Goal: Task Accomplishment & Management: Use online tool/utility

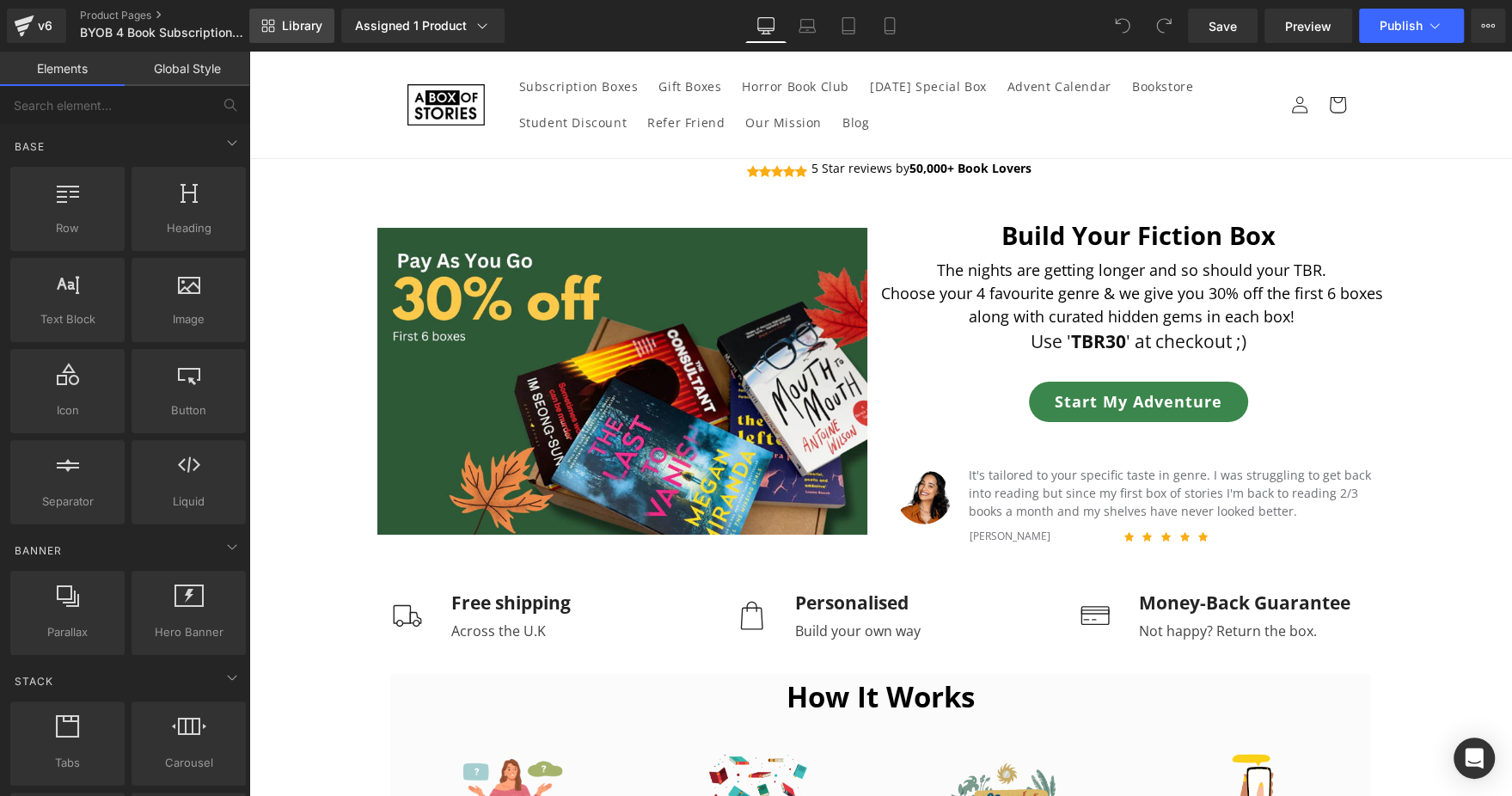
click at [292, 24] on span "Library" at bounding box center [302, 26] width 40 height 16
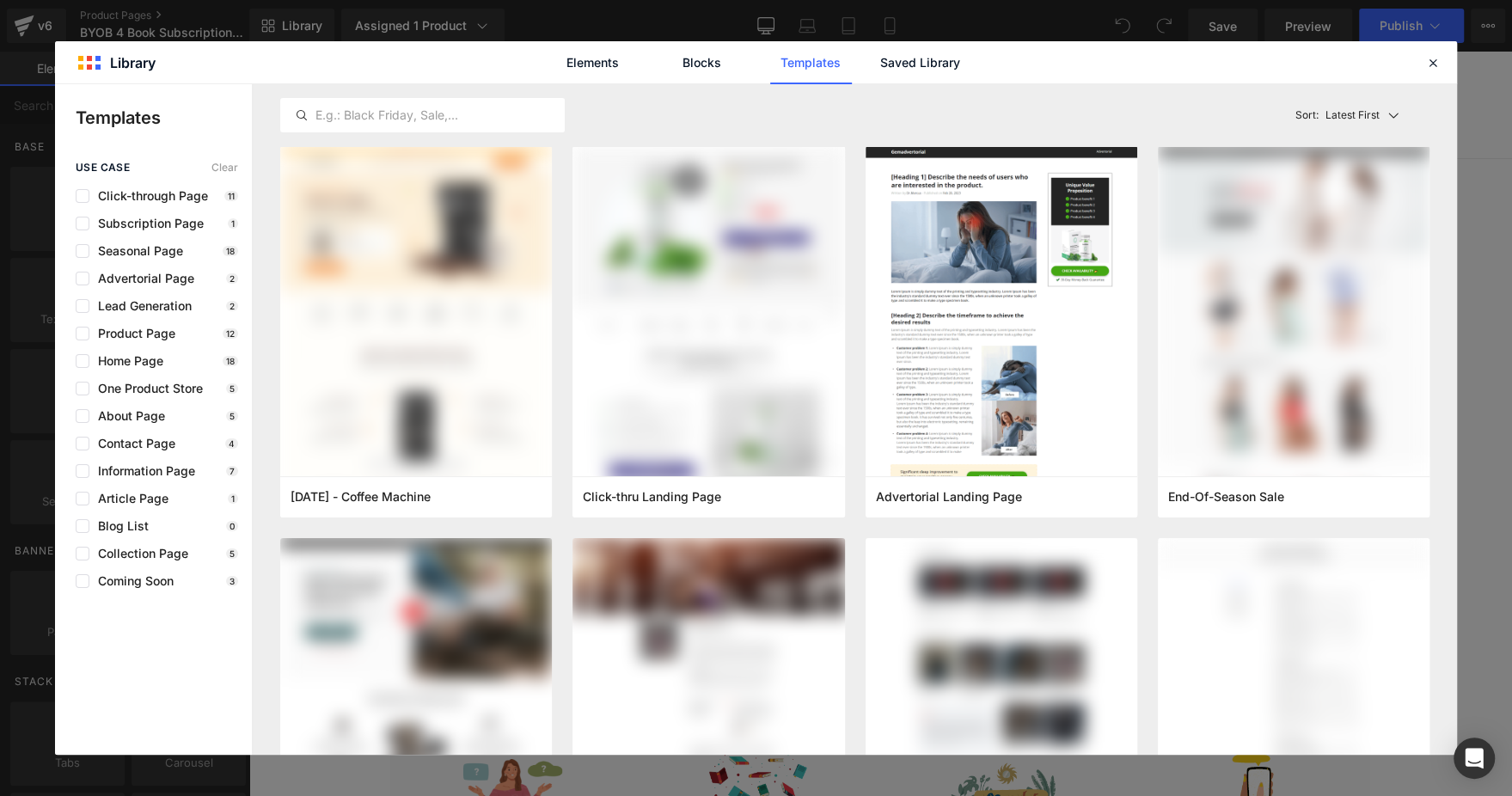
drag, startPoint x: 494, startPoint y: 43, endPoint x: 506, endPoint y: 31, distance: 17.0
click at [506, 31] on div "Library Elements Blocks Templates Saved Library Templates use case Clear Click-…" at bounding box center [756, 398] width 1512 height 796
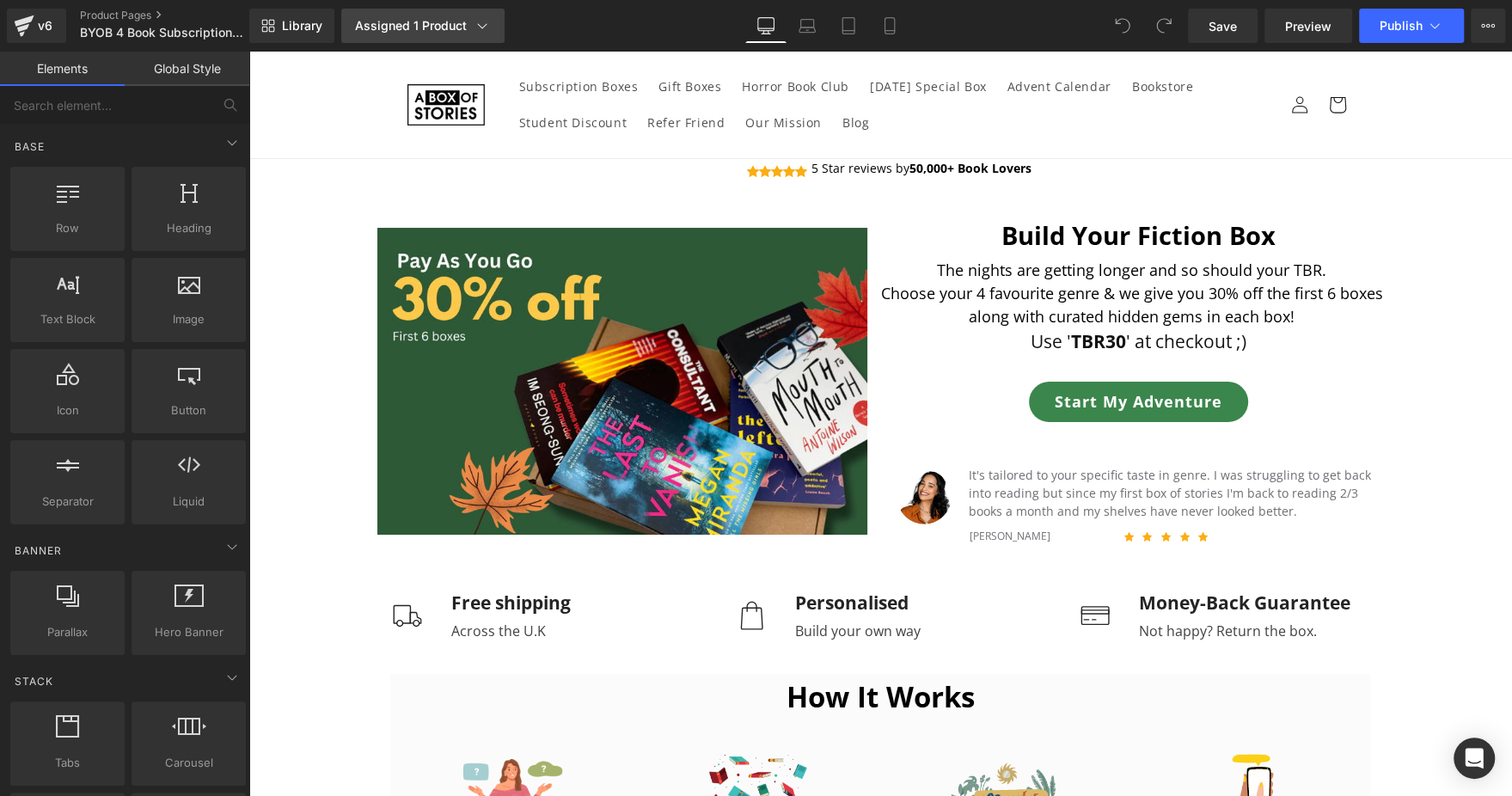
click at [474, 26] on icon at bounding box center [482, 26] width 17 height 17
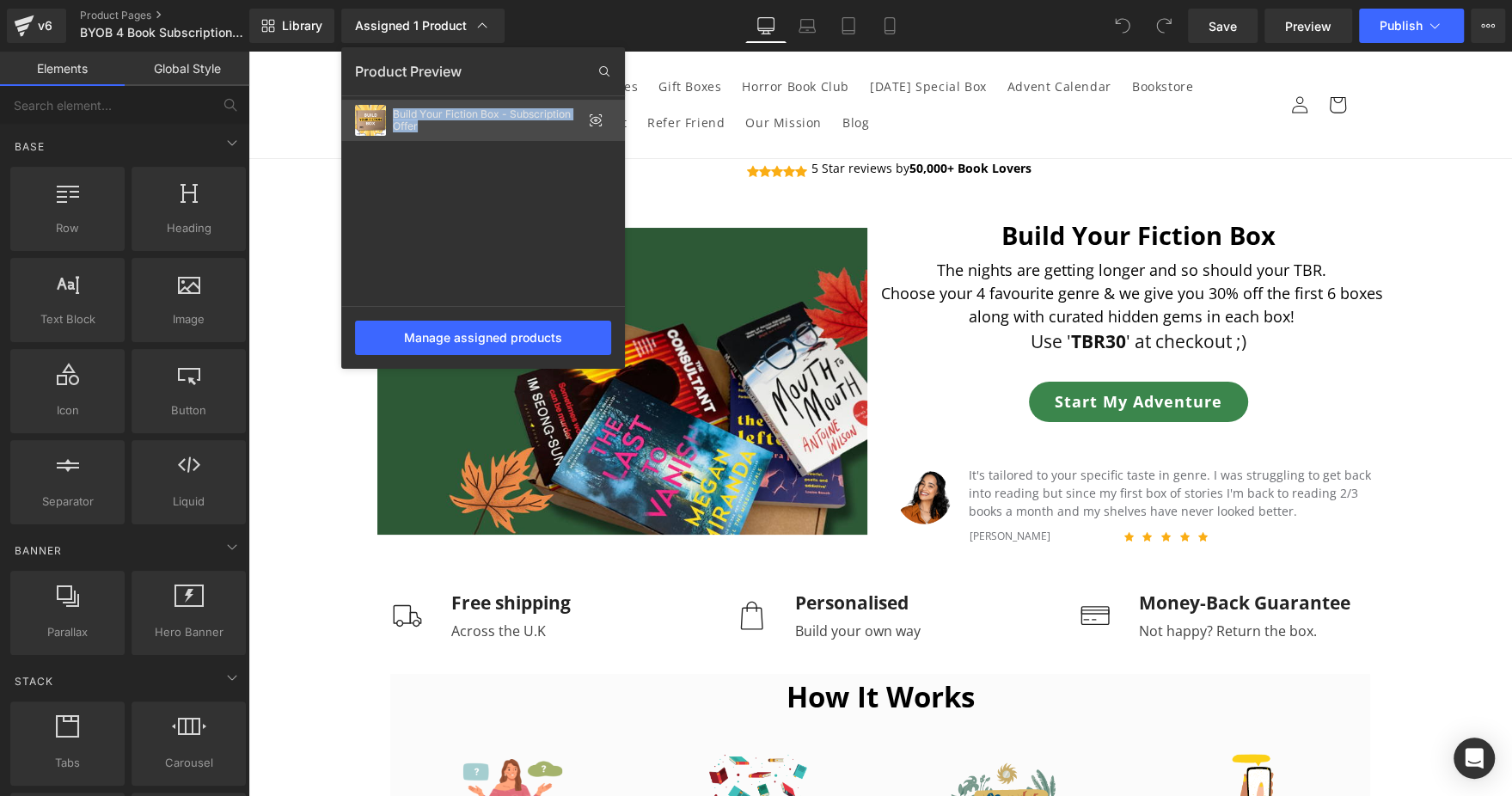
drag, startPoint x: 475, startPoint y: 134, endPoint x: 391, endPoint y: 115, distance: 86.1
click at [391, 115] on div "Build Your Fiction Box - Subscription Offer" at bounding box center [483, 120] width 284 height 41
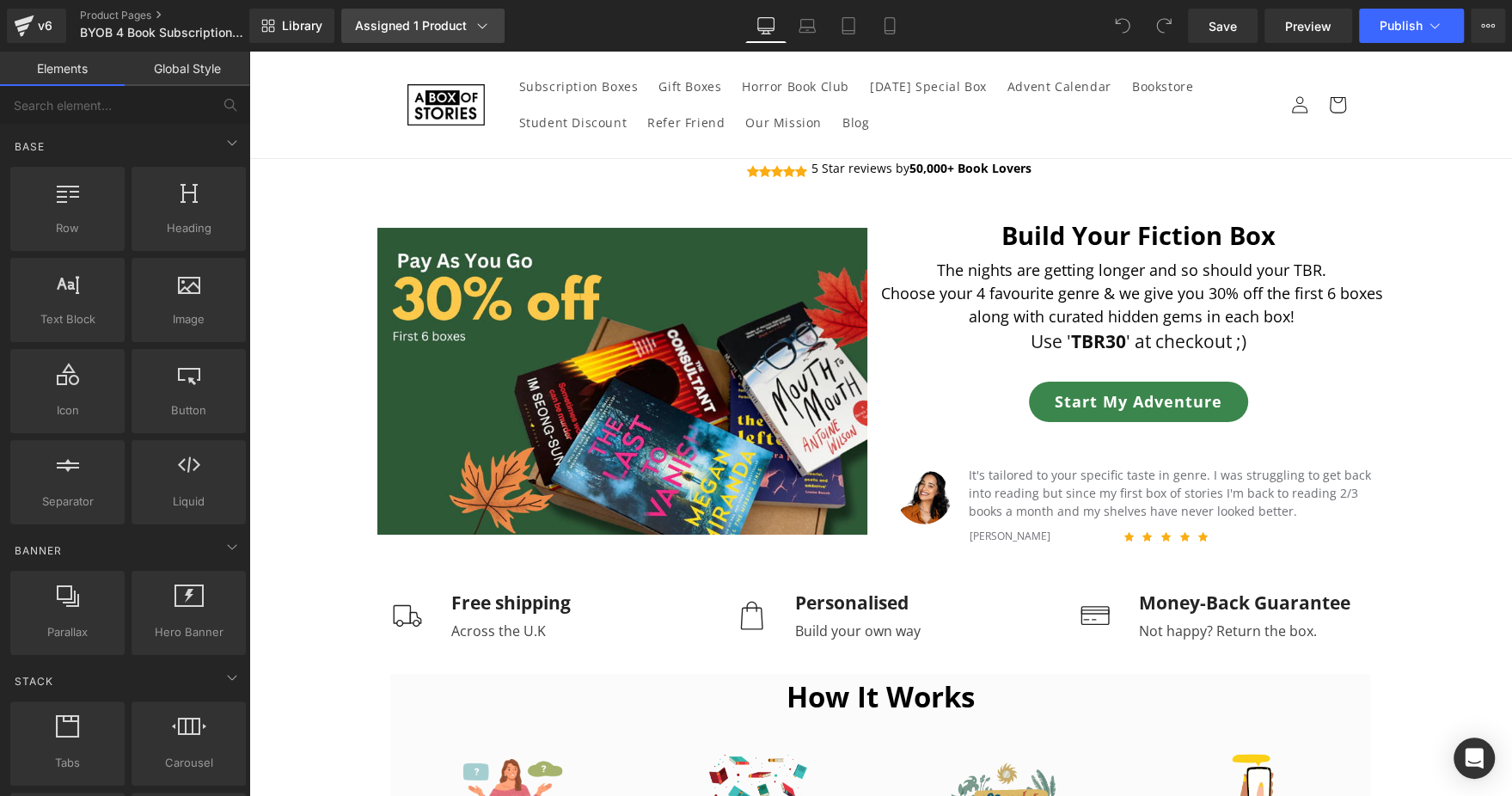
click at [437, 27] on div "Assigned 1 Product" at bounding box center [423, 26] width 135 height 17
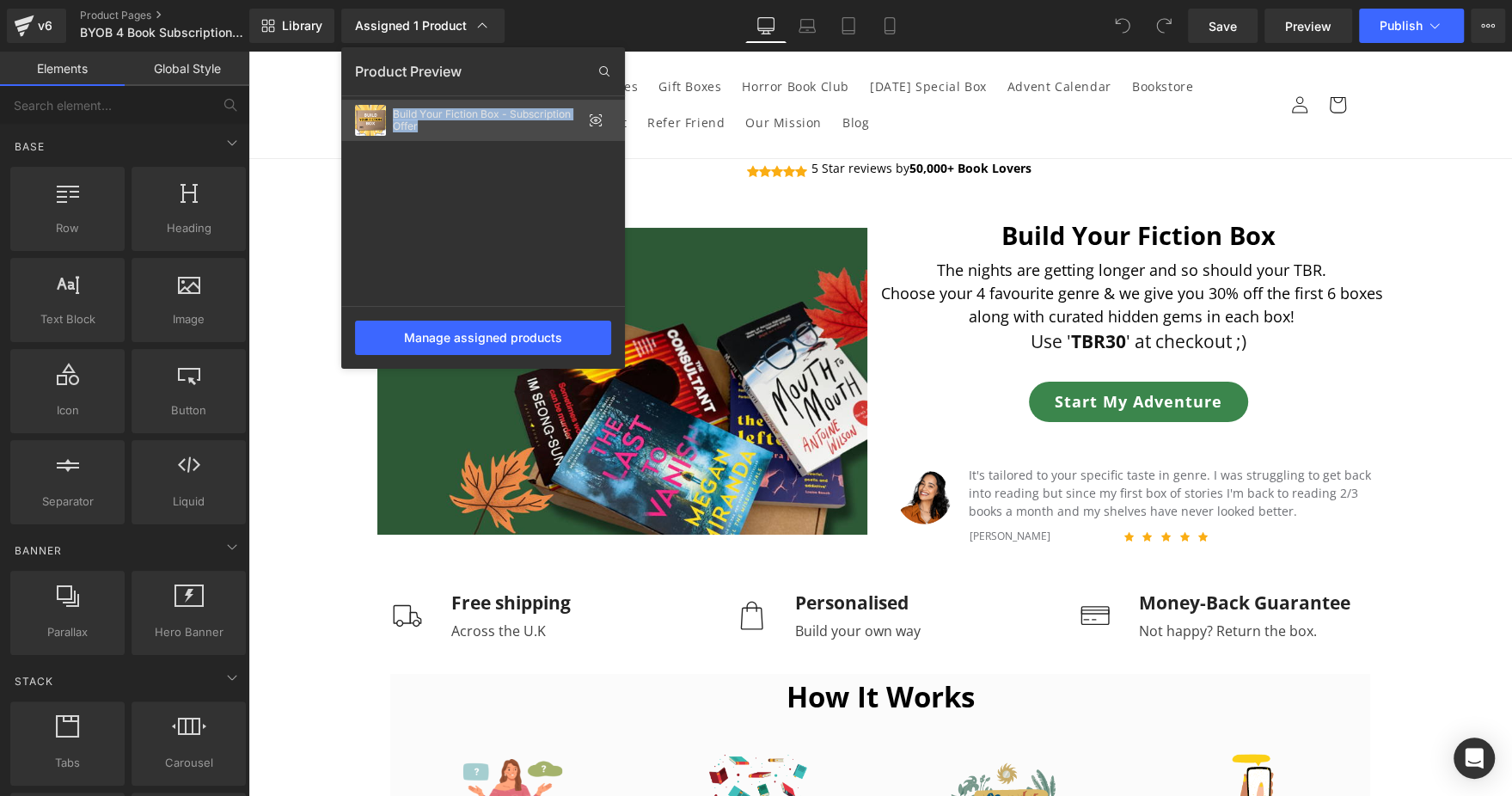
copy div "Build Your Fiction Box - Subscription Offer"
click at [123, 8] on link "Product Pages" at bounding box center [178, 15] width 198 height 14
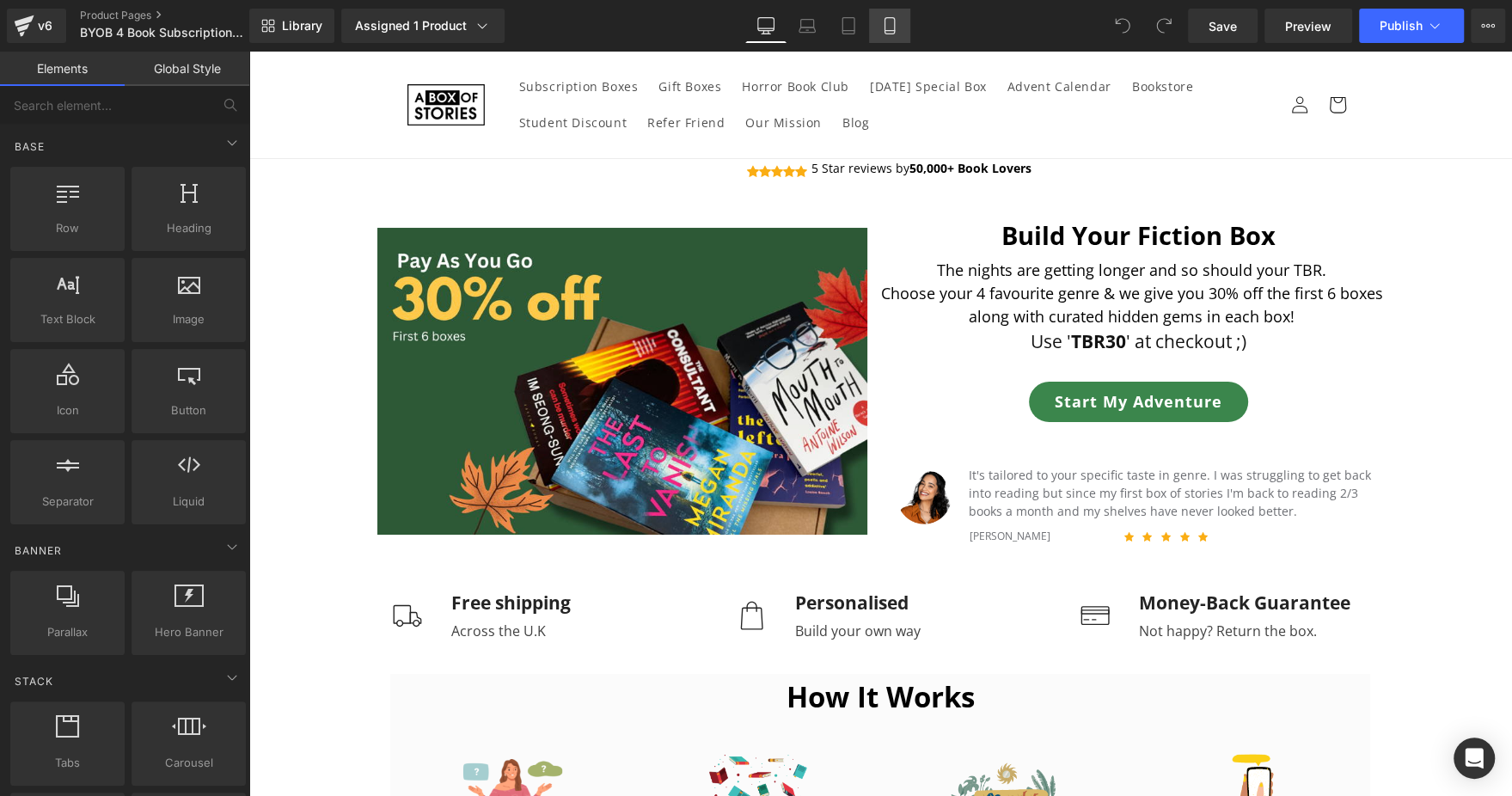
click at [878, 24] on link "Mobile" at bounding box center [890, 26] width 41 height 35
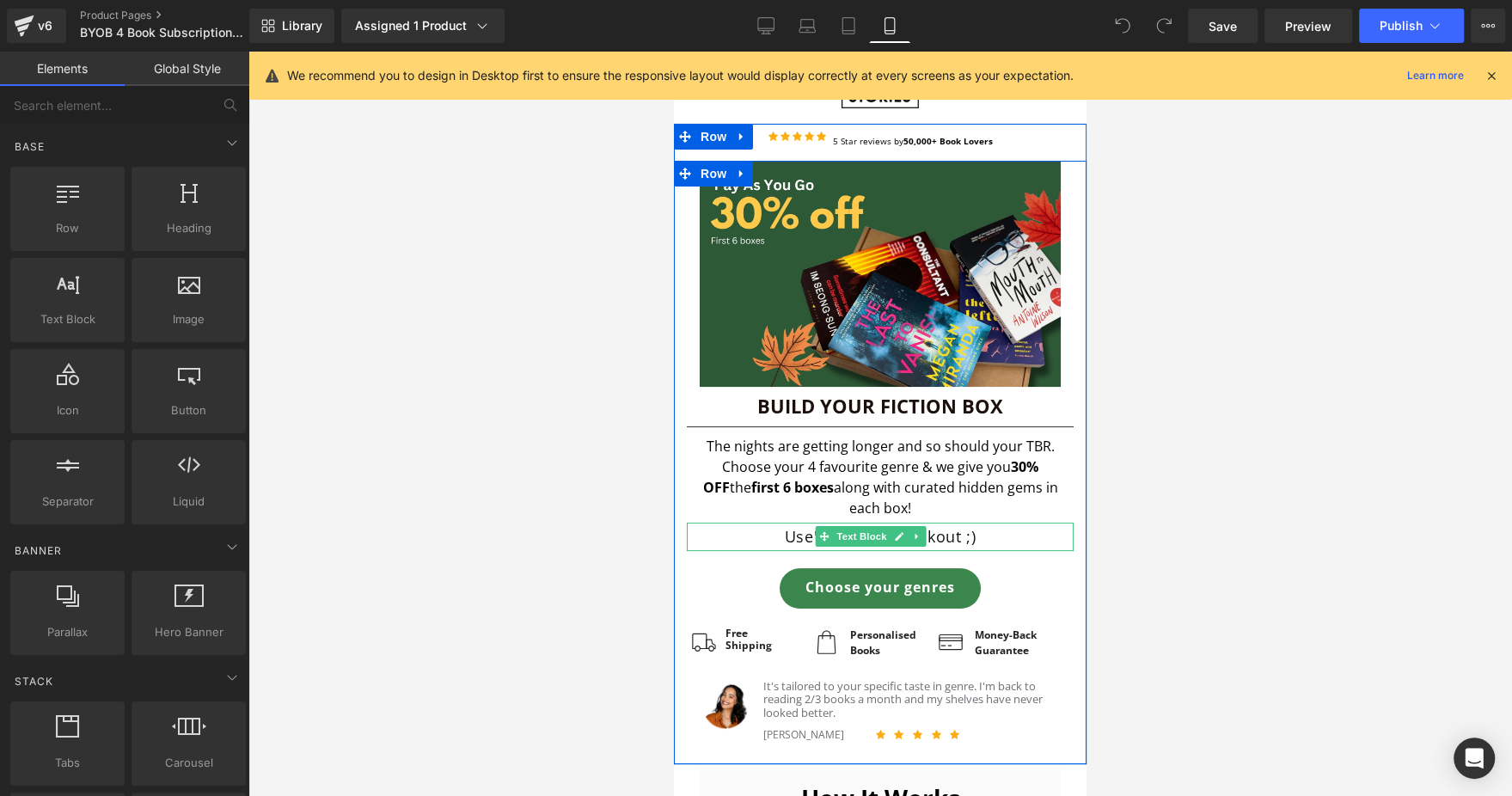
click at [986, 524] on p "Use 'TBR30' at checkout ;)" at bounding box center [880, 536] width 387 height 27
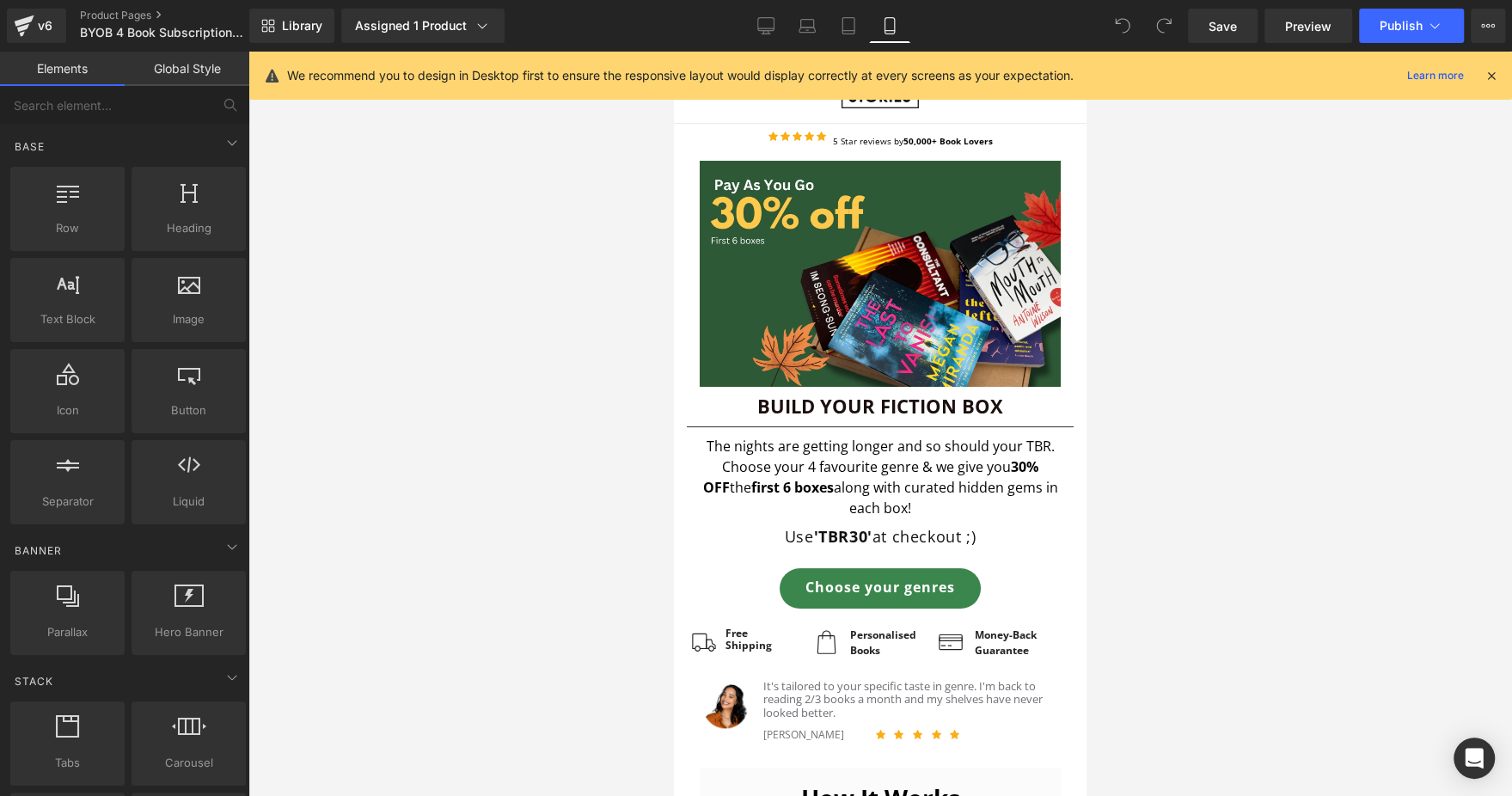
click at [1153, 474] on div at bounding box center [880, 423] width 1264 height 744
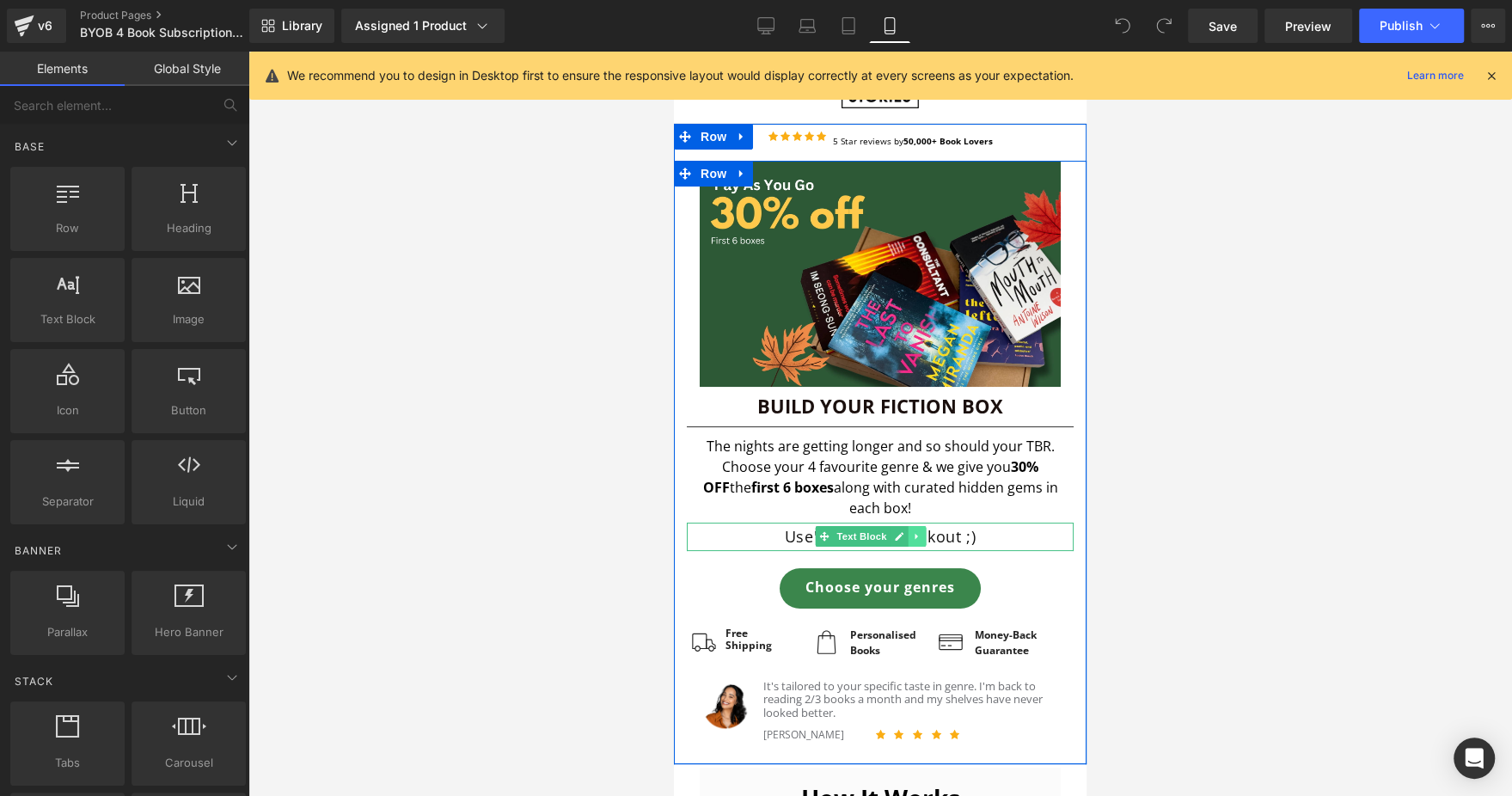
click at [912, 526] on link at bounding box center [917, 536] width 18 height 21
click at [920, 526] on link at bounding box center [926, 536] width 18 height 21
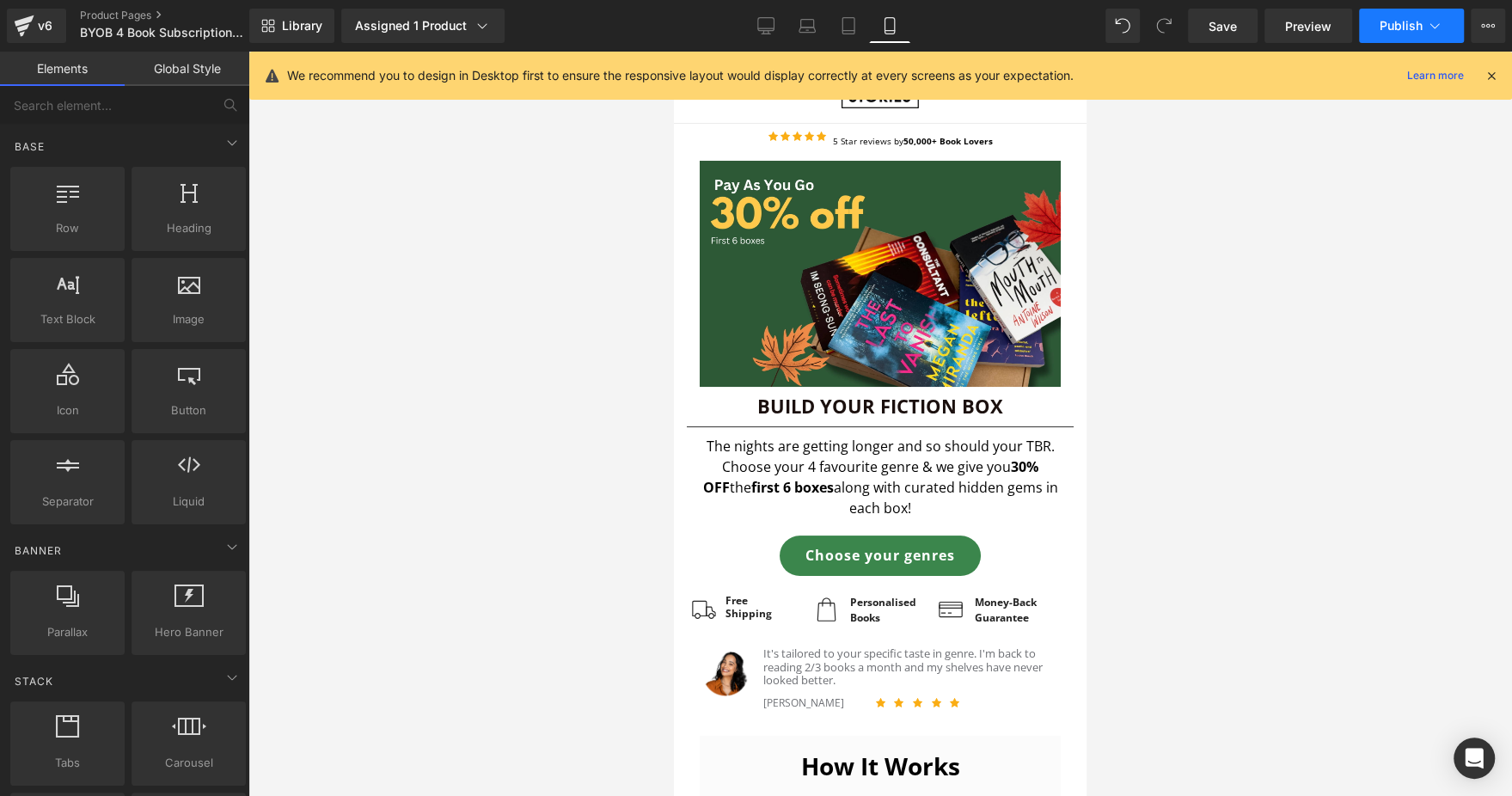
click at [1406, 21] on span "Publish" at bounding box center [1401, 26] width 43 height 14
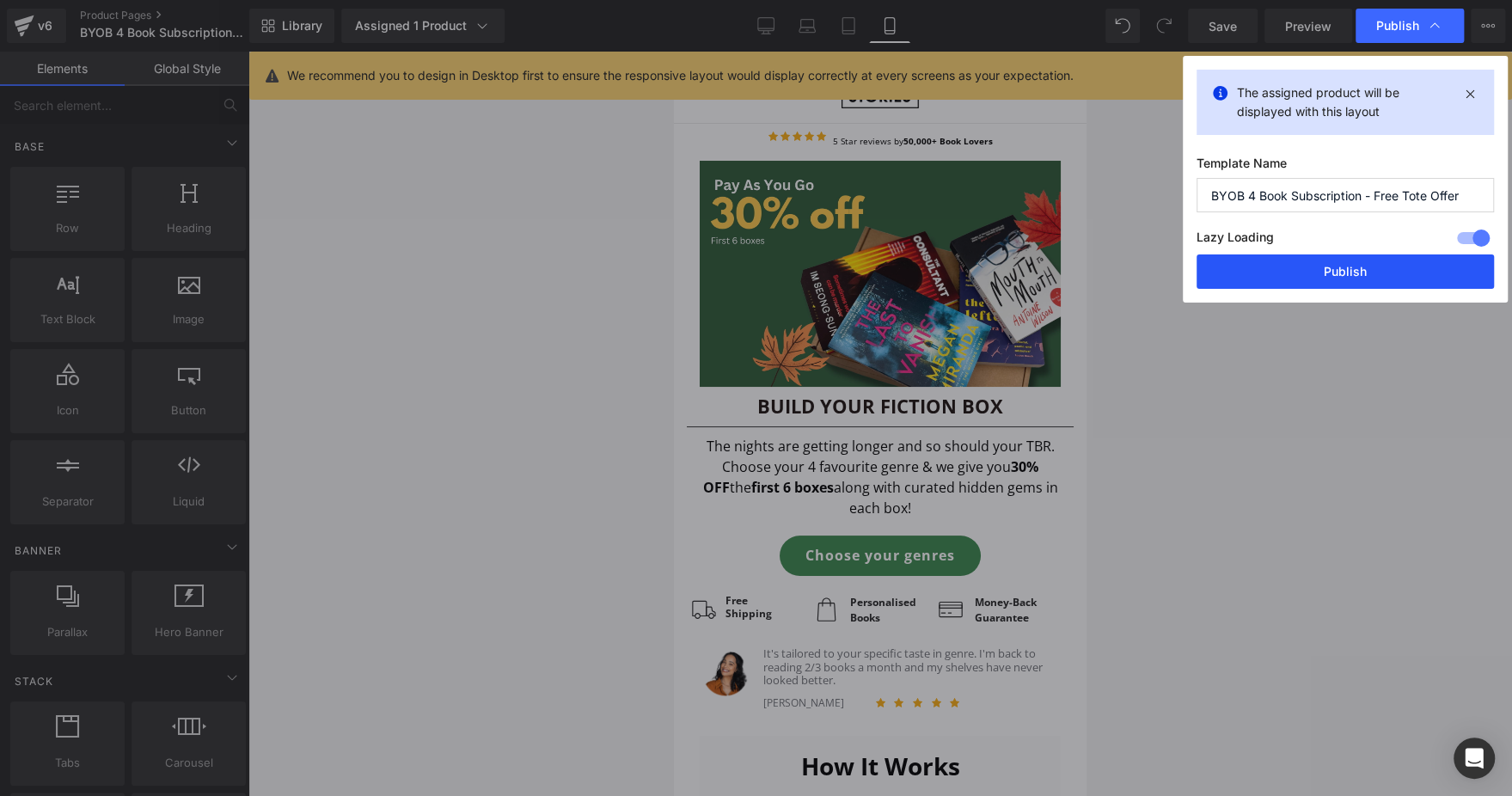
click at [1301, 267] on button "Publish" at bounding box center [1345, 272] width 297 height 35
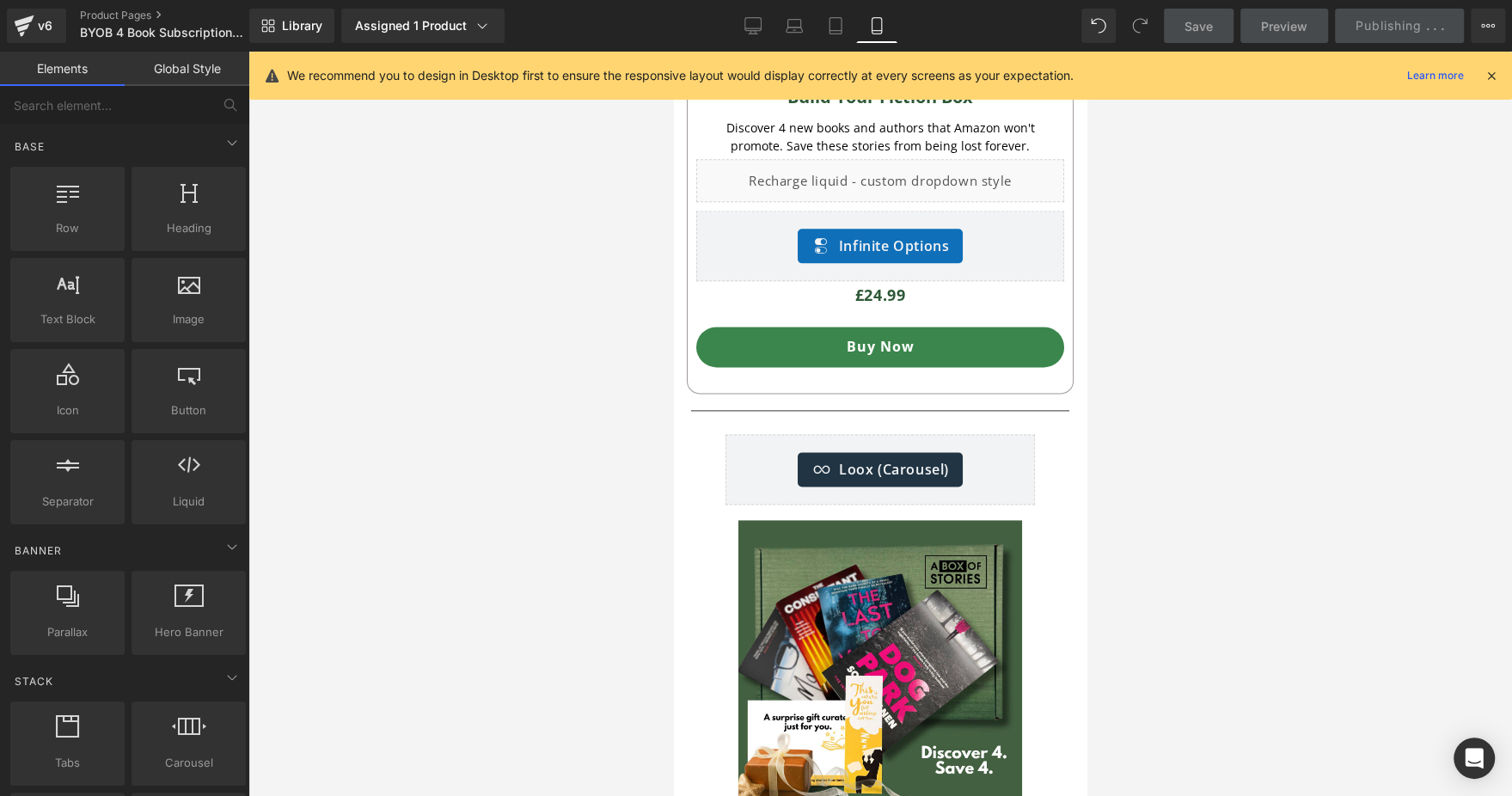
scroll to position [1612, 0]
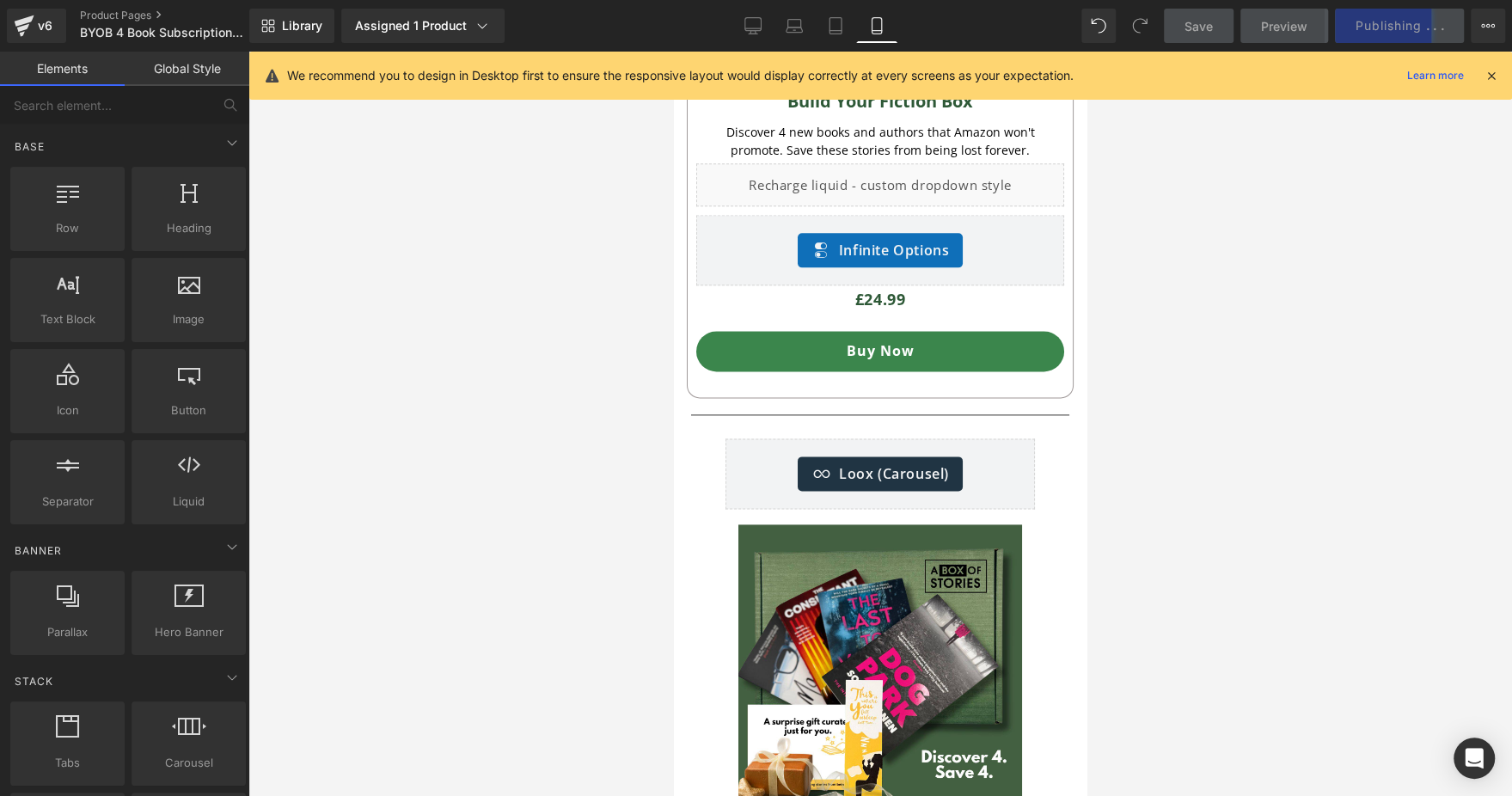
click at [1490, 70] on icon at bounding box center [1491, 75] width 16 height 16
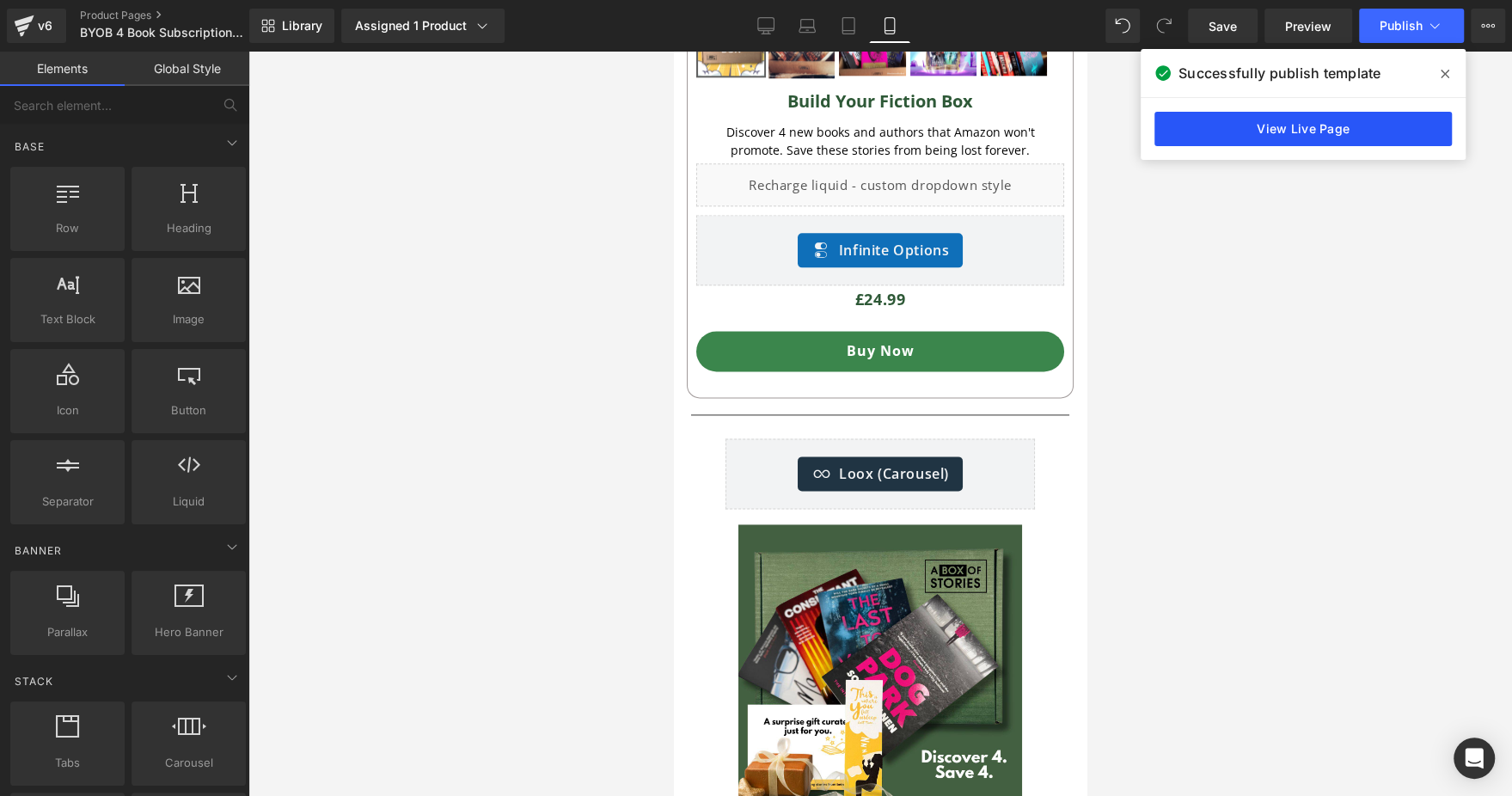
click at [1324, 124] on link "View Live Page" at bounding box center [1302, 129] width 297 height 35
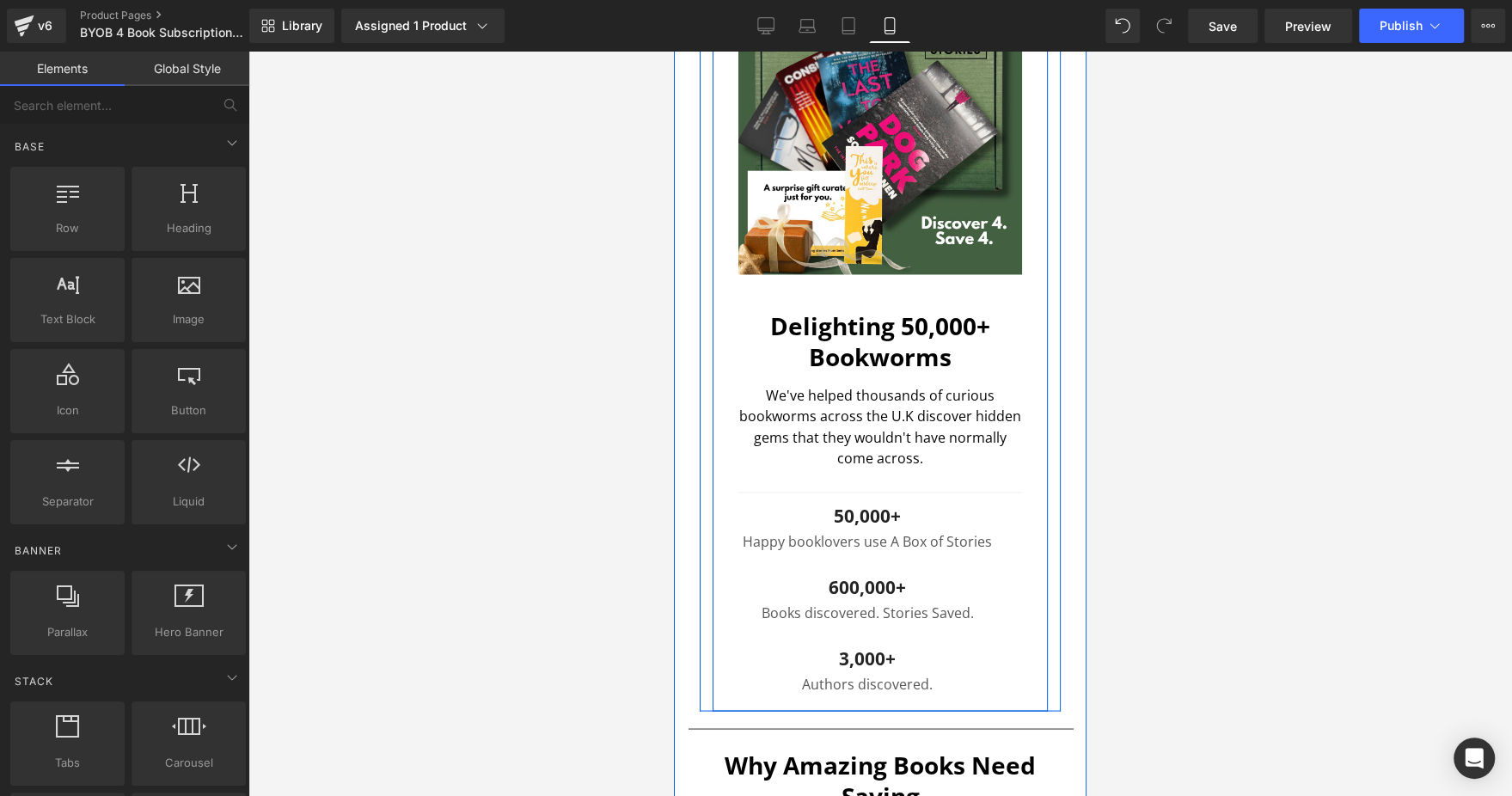
scroll to position [2182, 0]
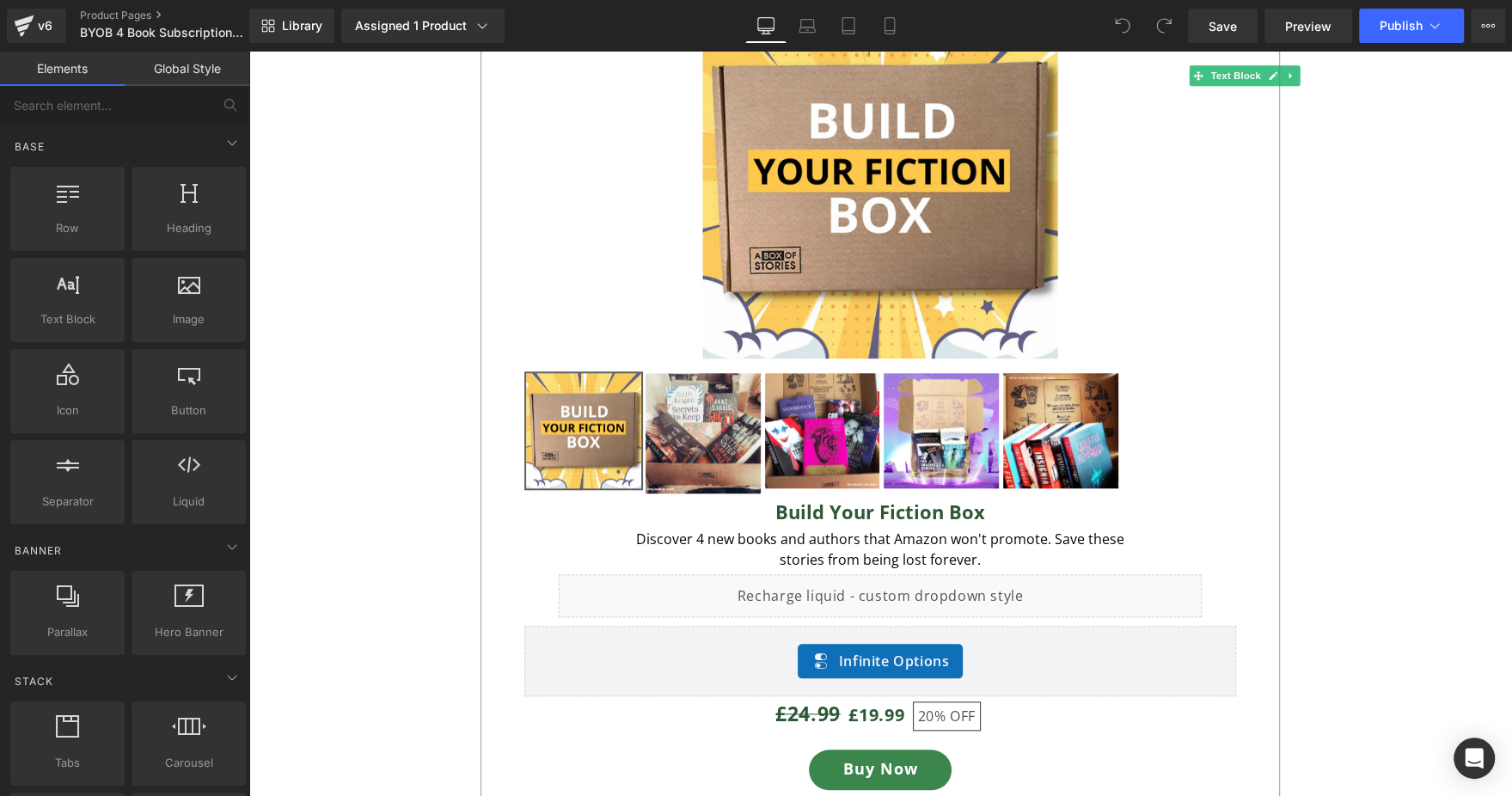
scroll to position [1143, 0]
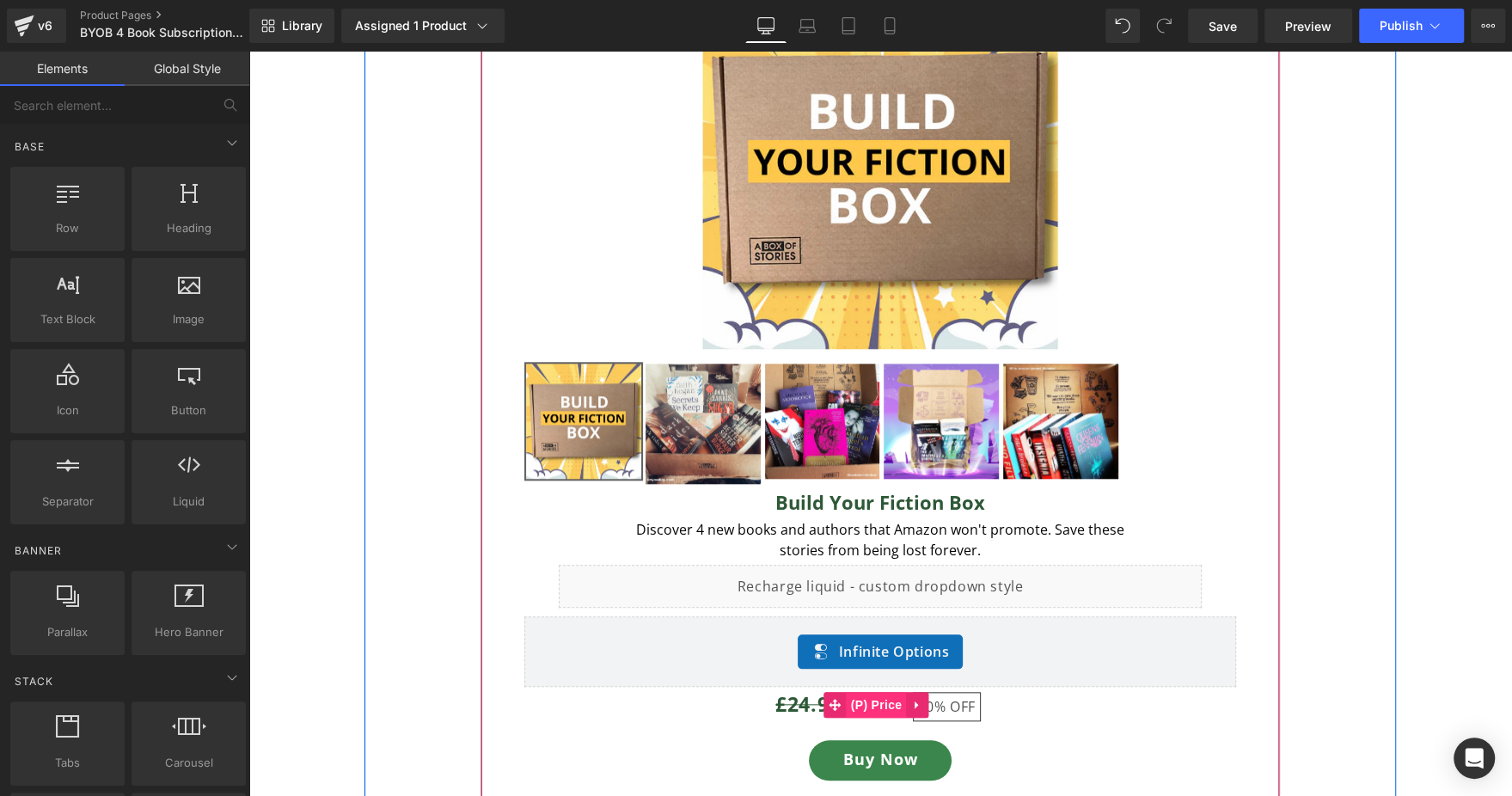
click at [847, 706] on span "(P) Price" at bounding box center [877, 705] width 60 height 26
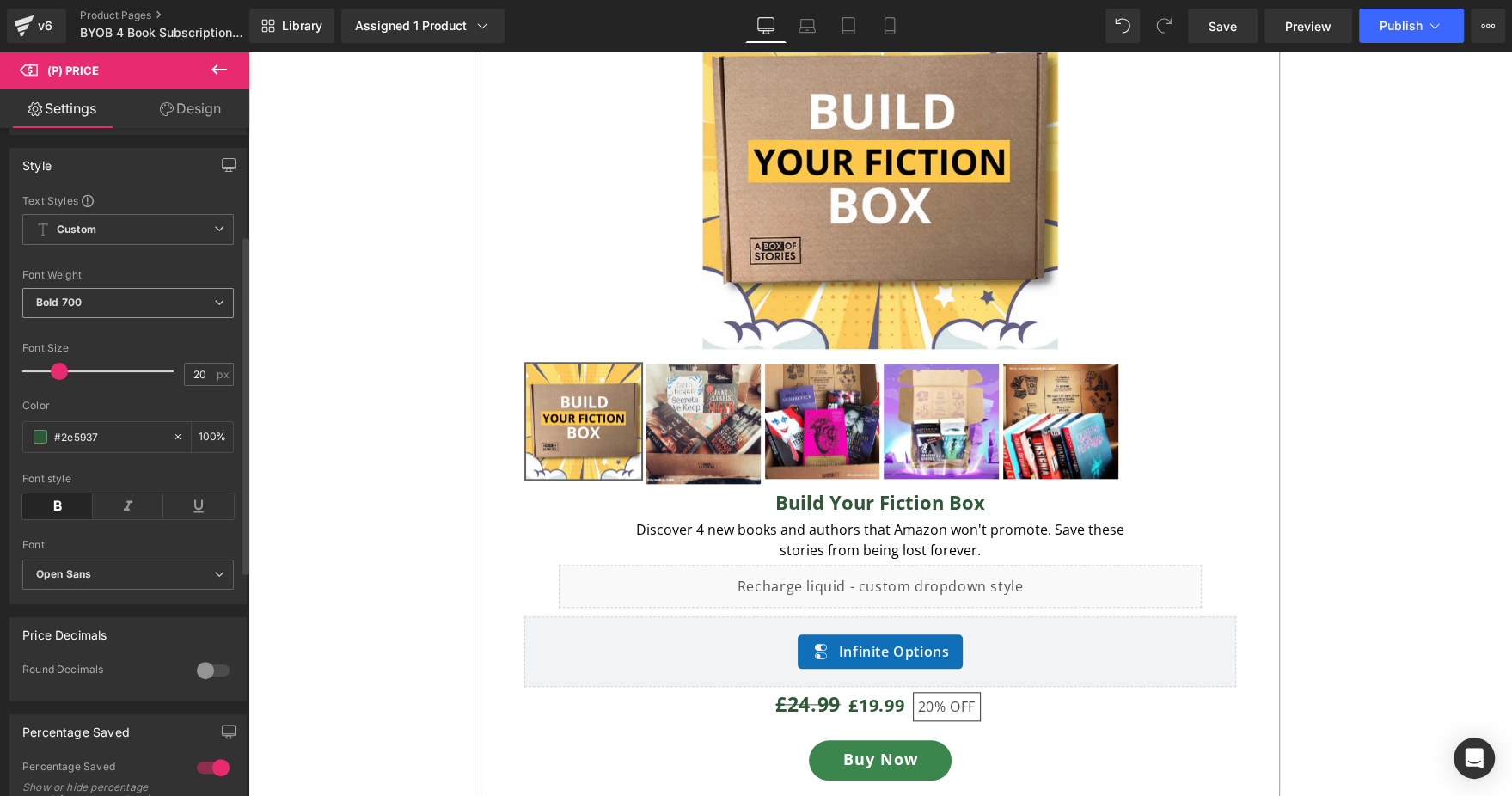
scroll to position [209, 0]
click at [50, 516] on icon at bounding box center [57, 504] width 70 height 26
click at [178, 304] on span "Bold 700" at bounding box center [127, 301] width 211 height 30
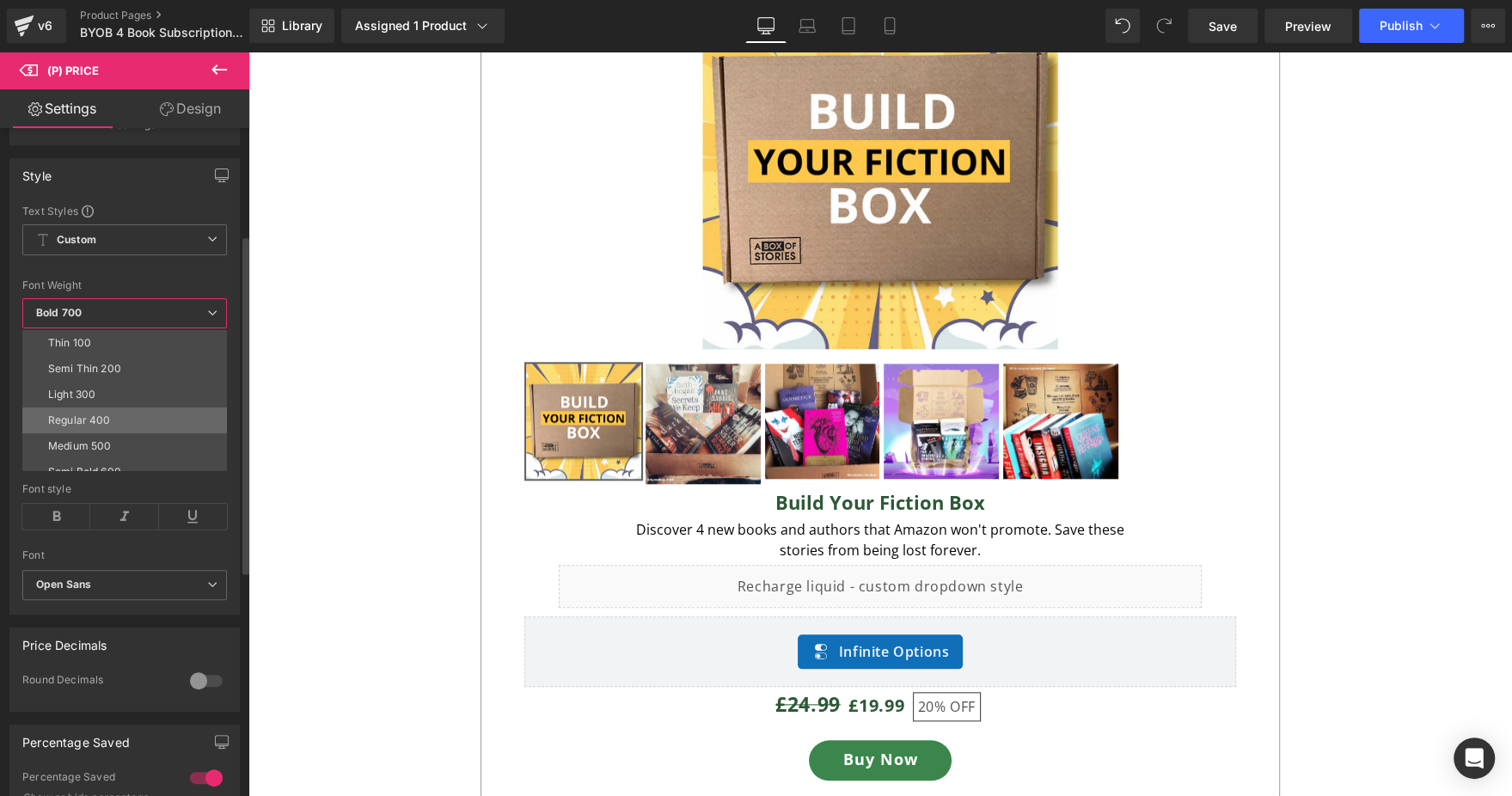
click at [130, 414] on li "Regular 400" at bounding box center [128, 420] width 212 height 26
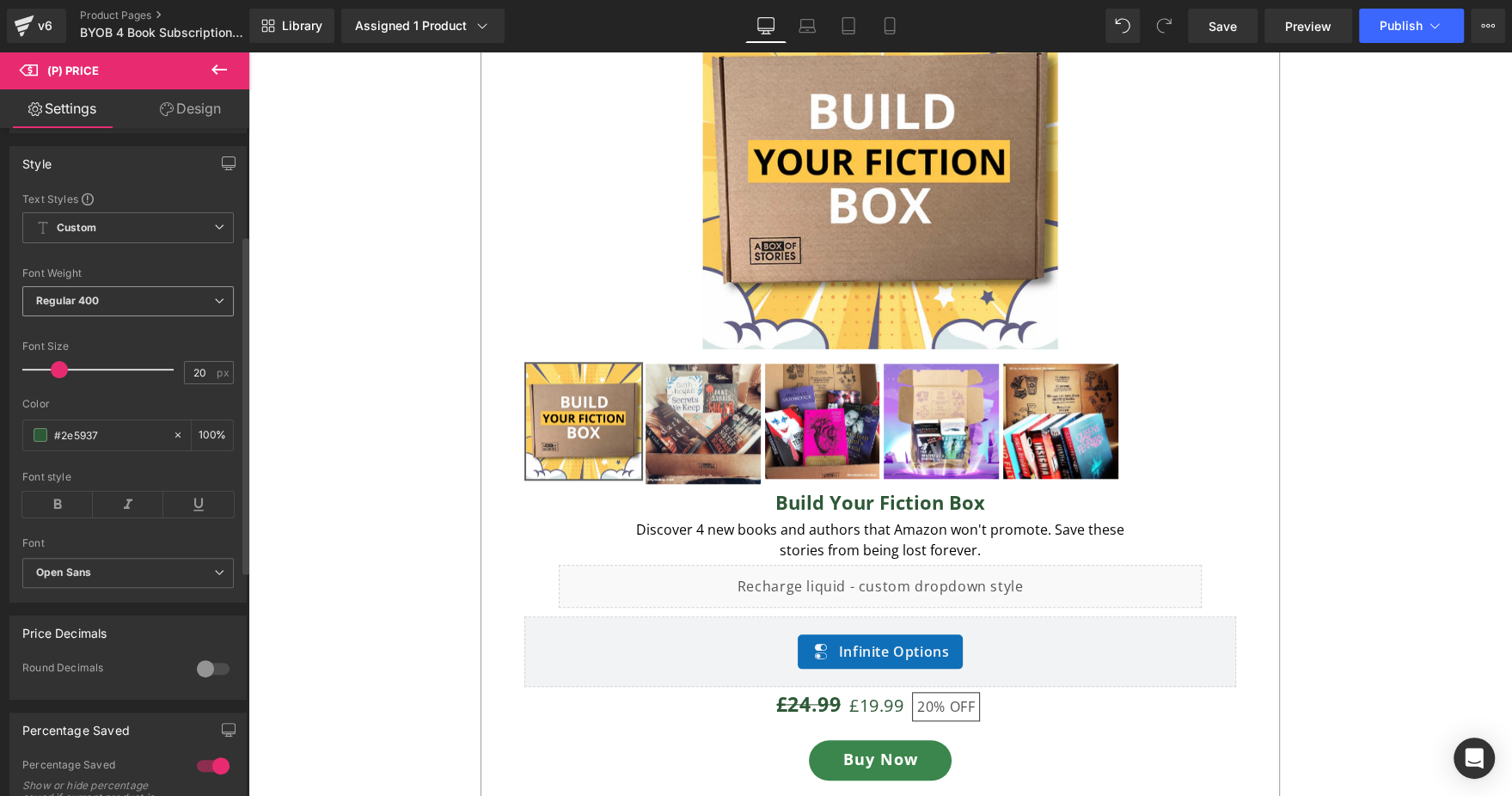
click at [151, 316] on span "Regular 400" at bounding box center [127, 301] width 211 height 30
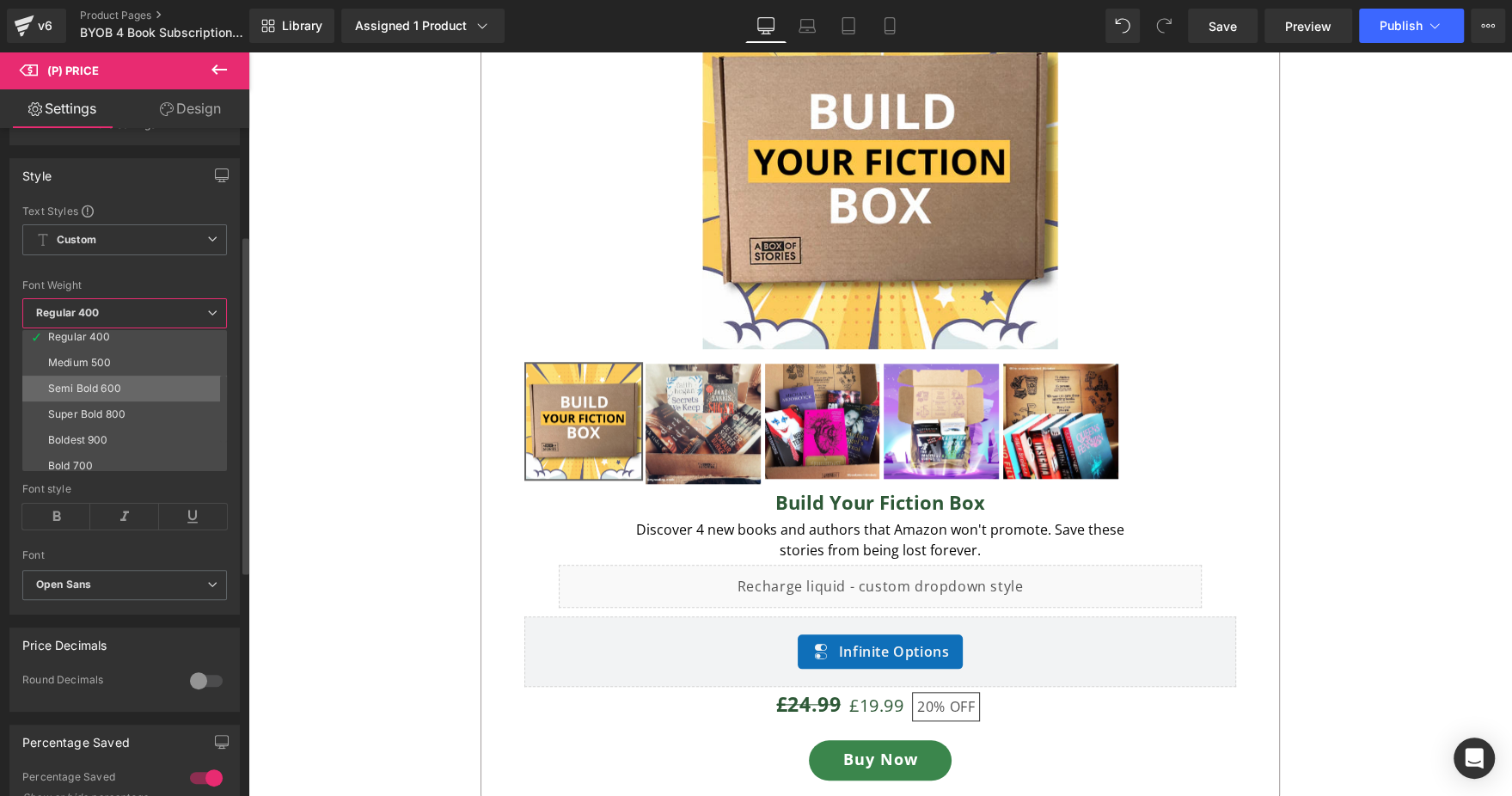
scroll to position [91, 0]
click at [124, 446] on li "Bold 700" at bounding box center [128, 458] width 212 height 26
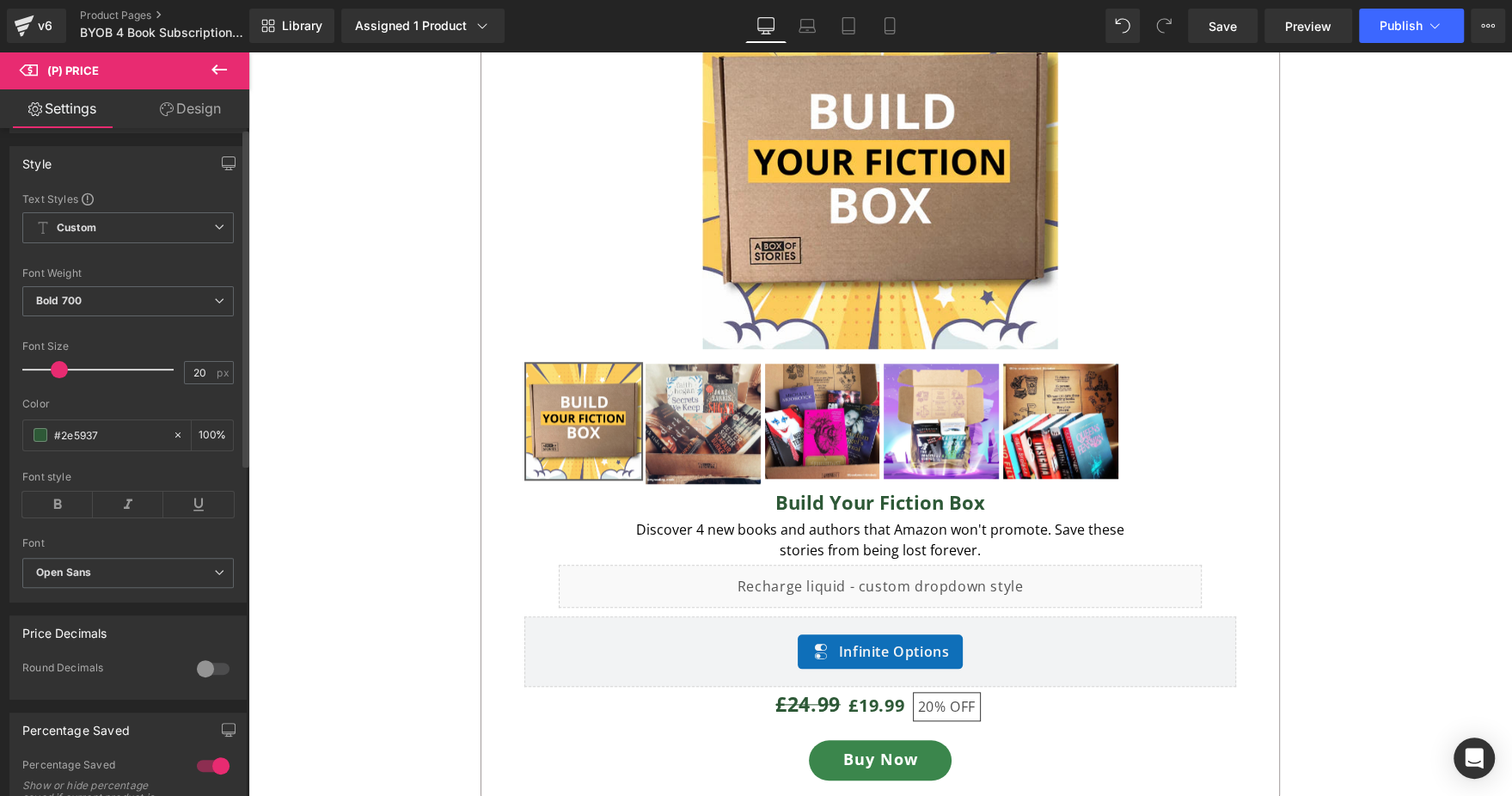
scroll to position [0, 0]
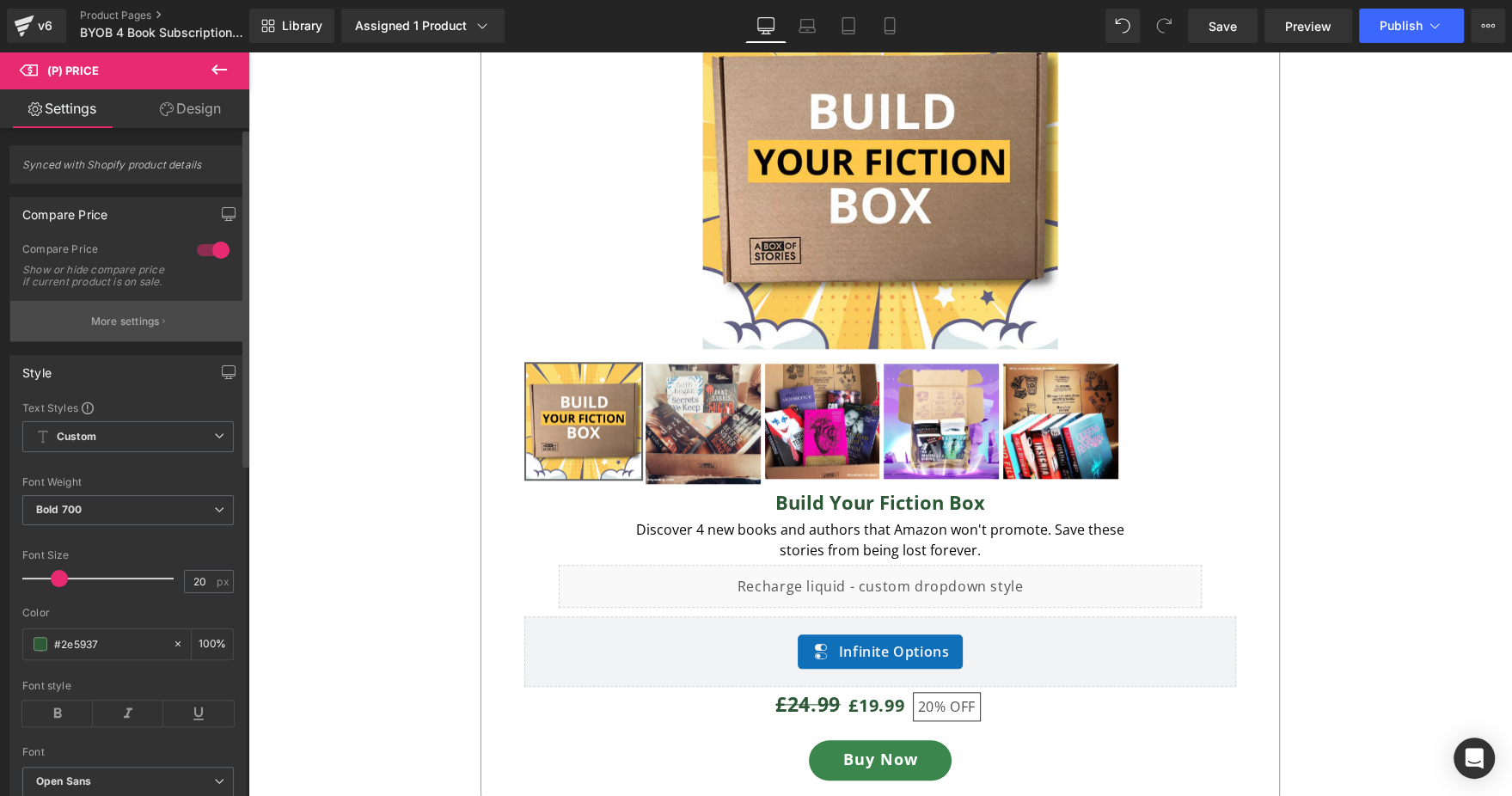
click at [163, 326] on icon "button" at bounding box center [164, 321] width 3 height 8
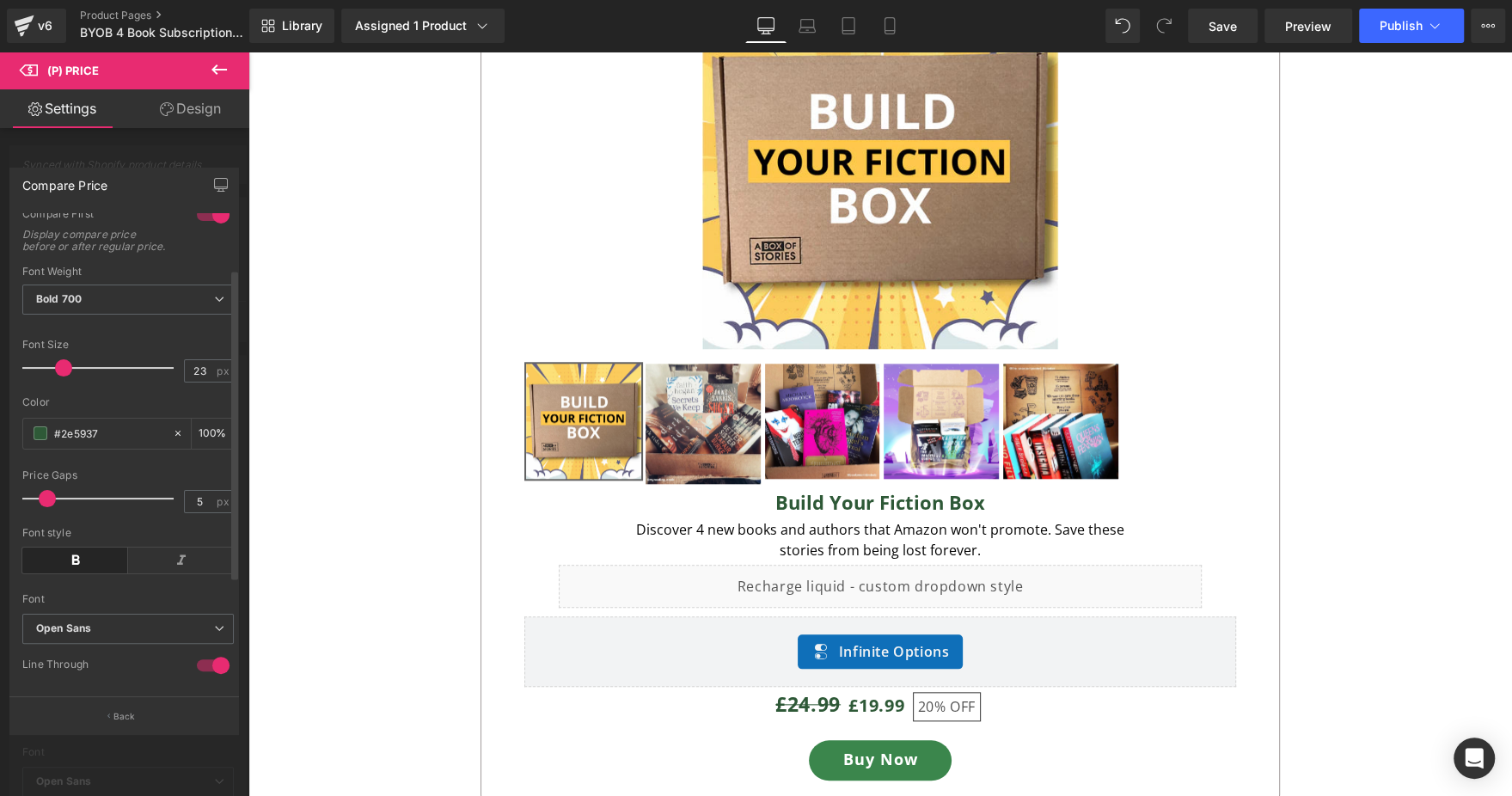
scroll to position [84, 0]
click at [167, 303] on span "Bold 700" at bounding box center [127, 296] width 211 height 30
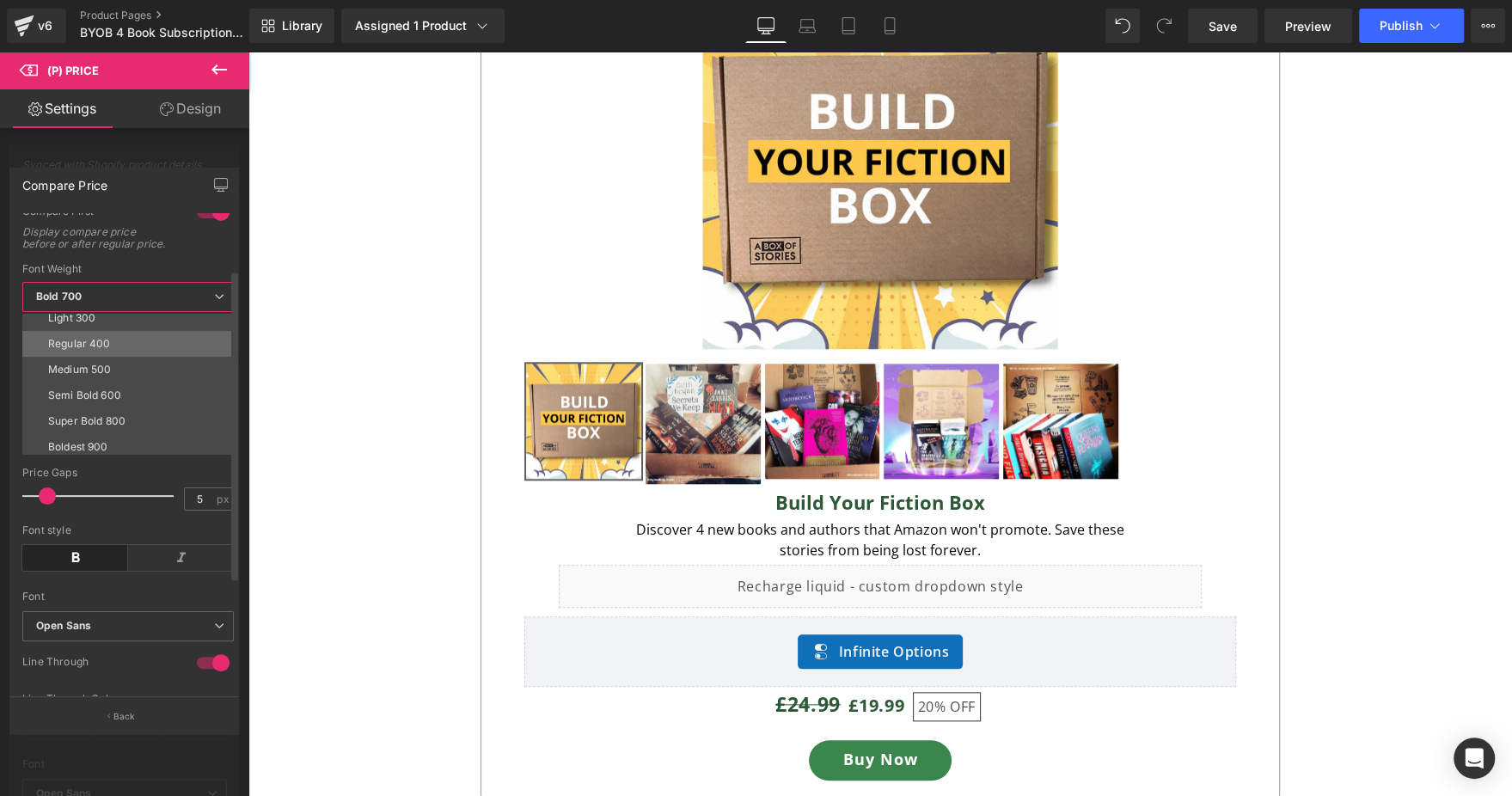
scroll to position [63, 0]
click at [128, 354] on li "Regular 400" at bounding box center [132, 341] width 220 height 26
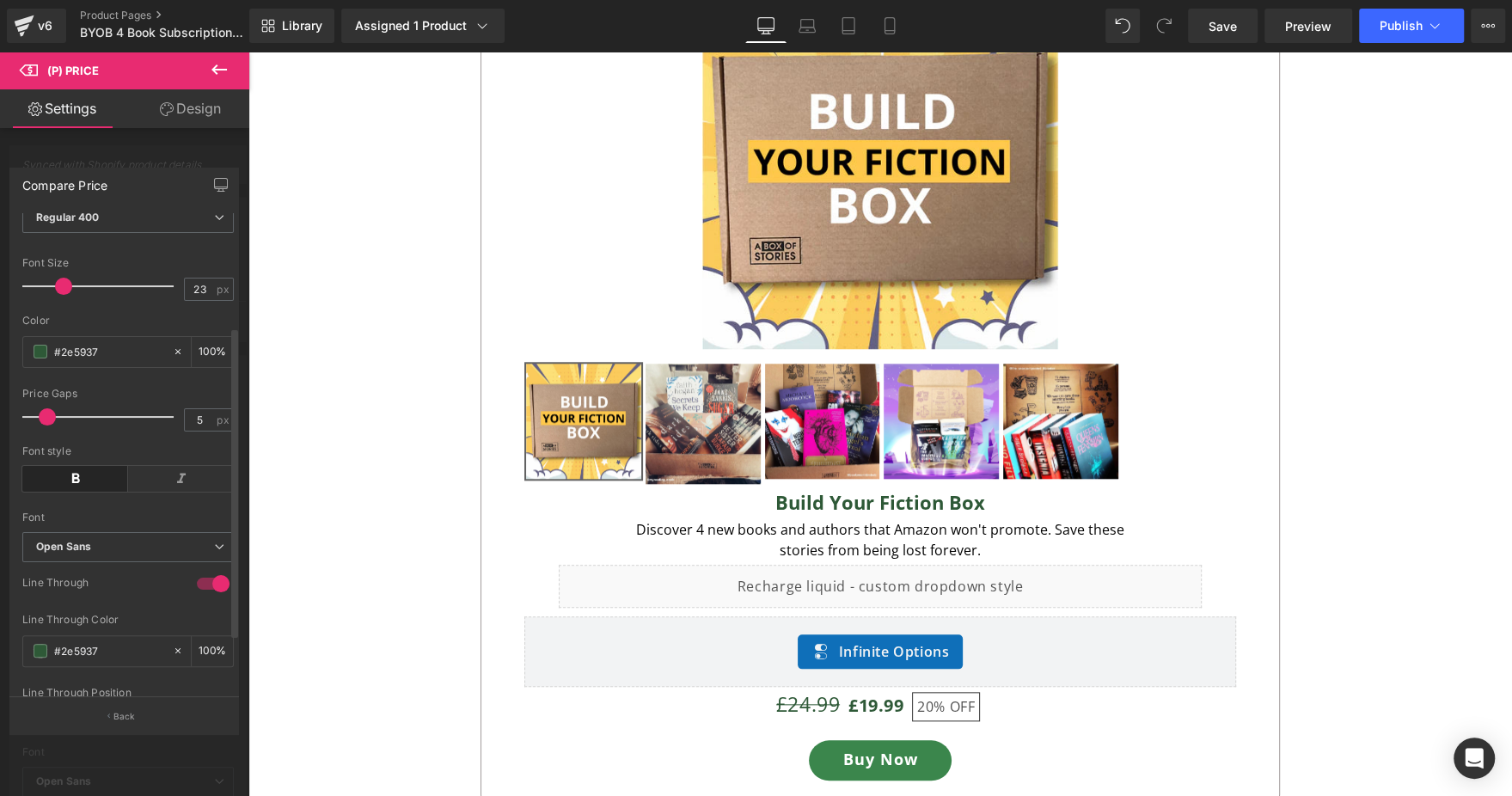
scroll to position [173, 0]
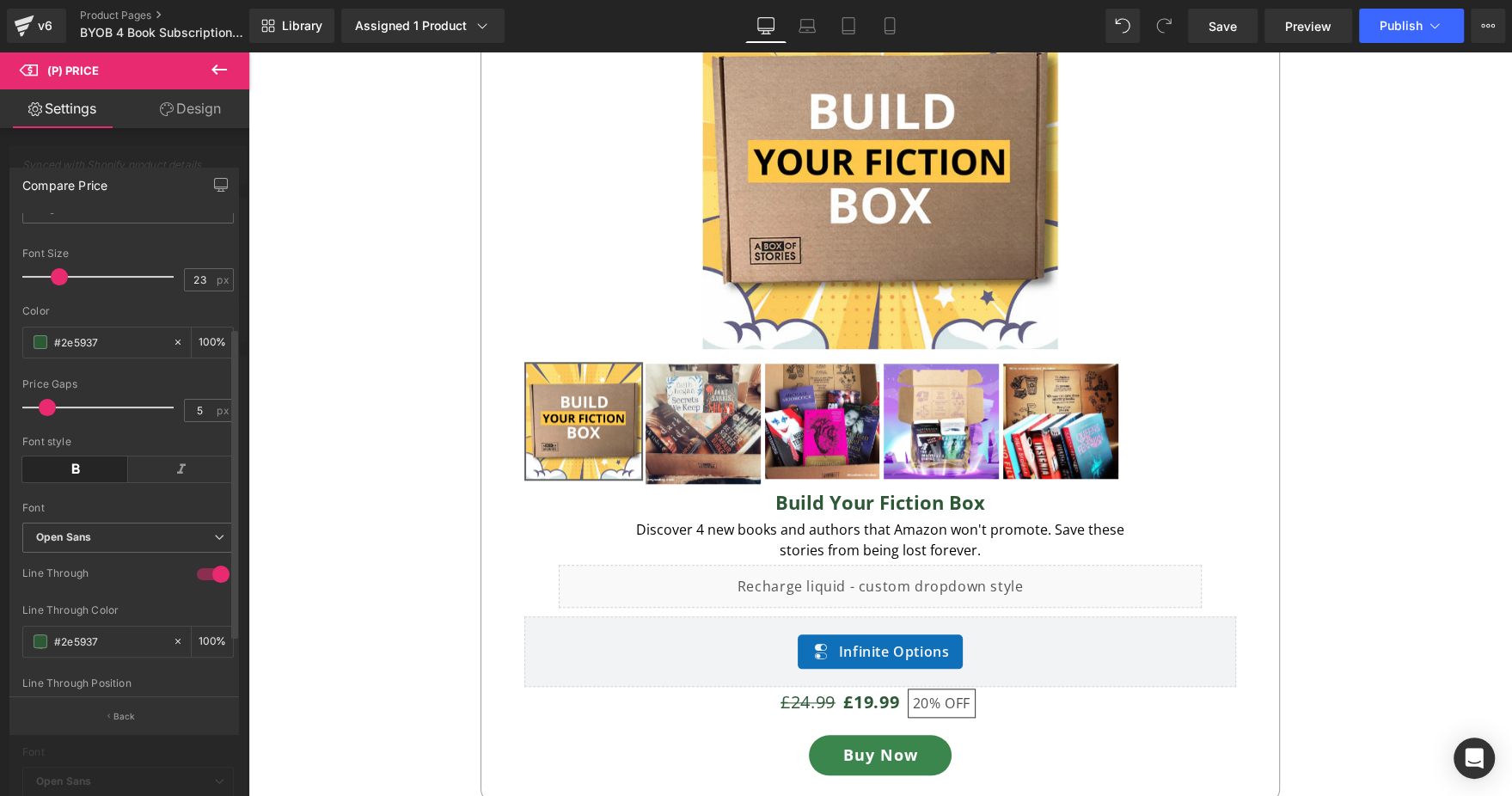
click at [58, 285] on span at bounding box center [59, 276] width 17 height 17
click at [813, 34] on icon at bounding box center [807, 26] width 17 height 17
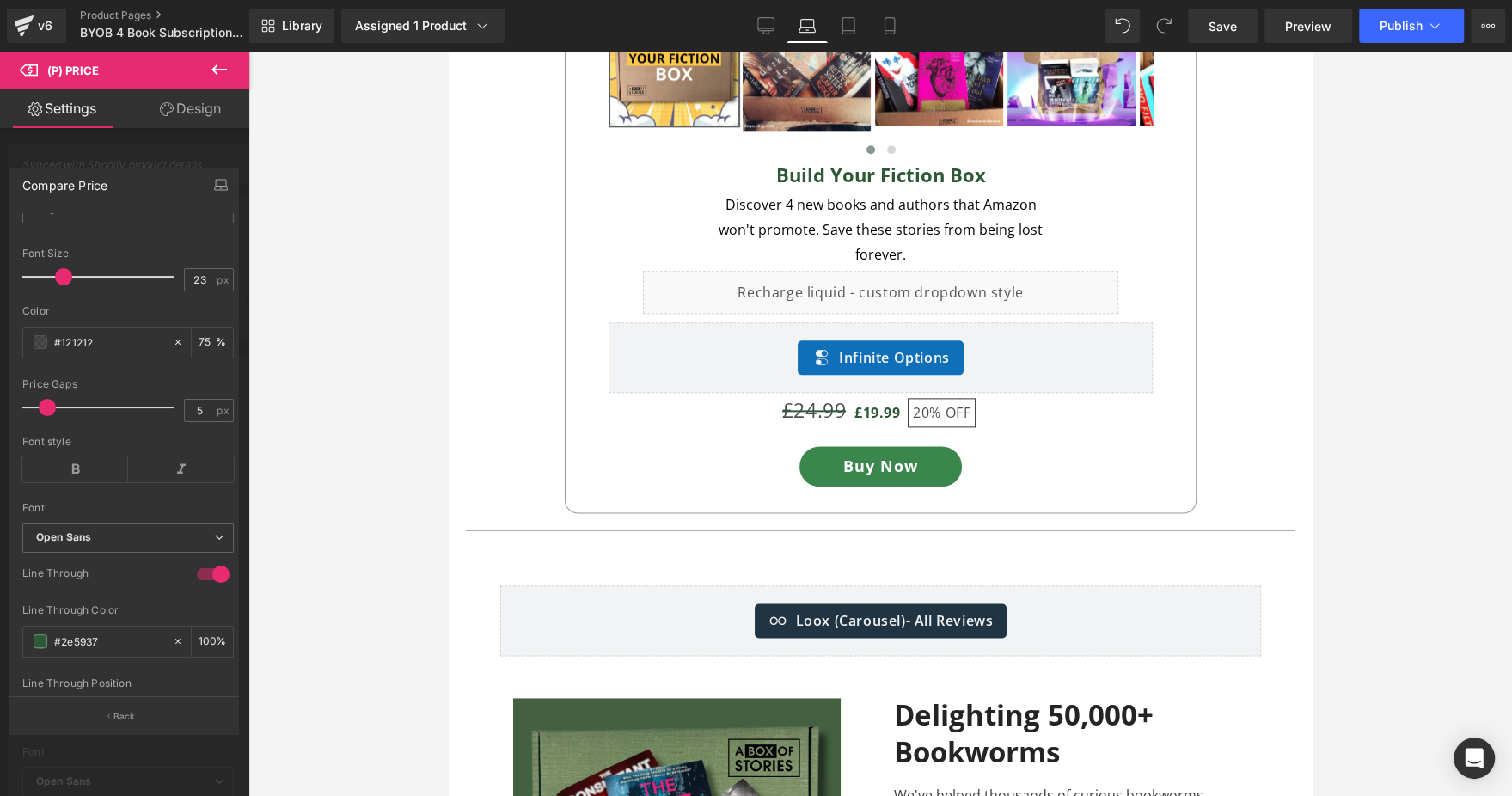
scroll to position [1567, 0]
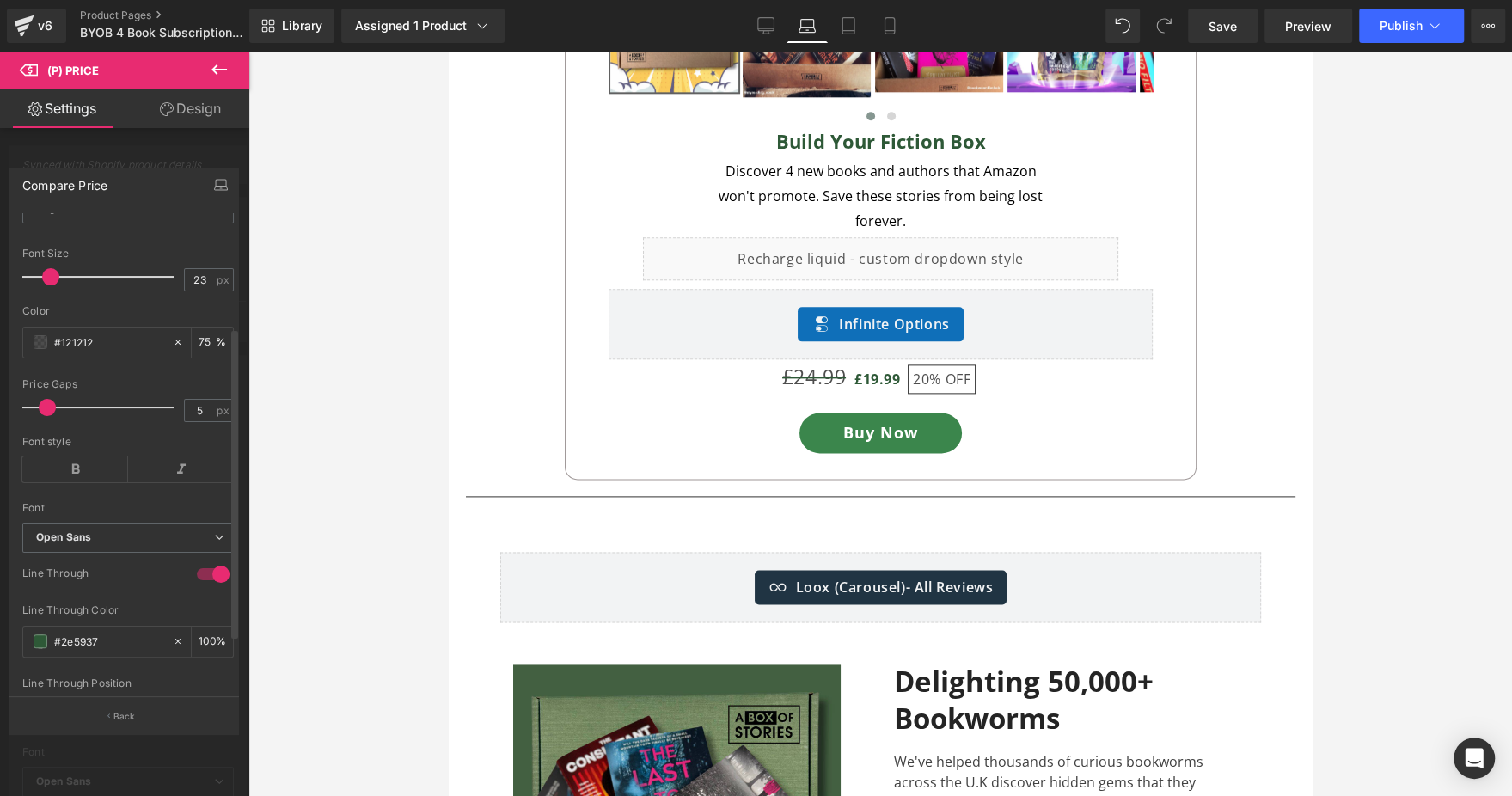
click at [49, 284] on div at bounding box center [103, 277] width 143 height 35
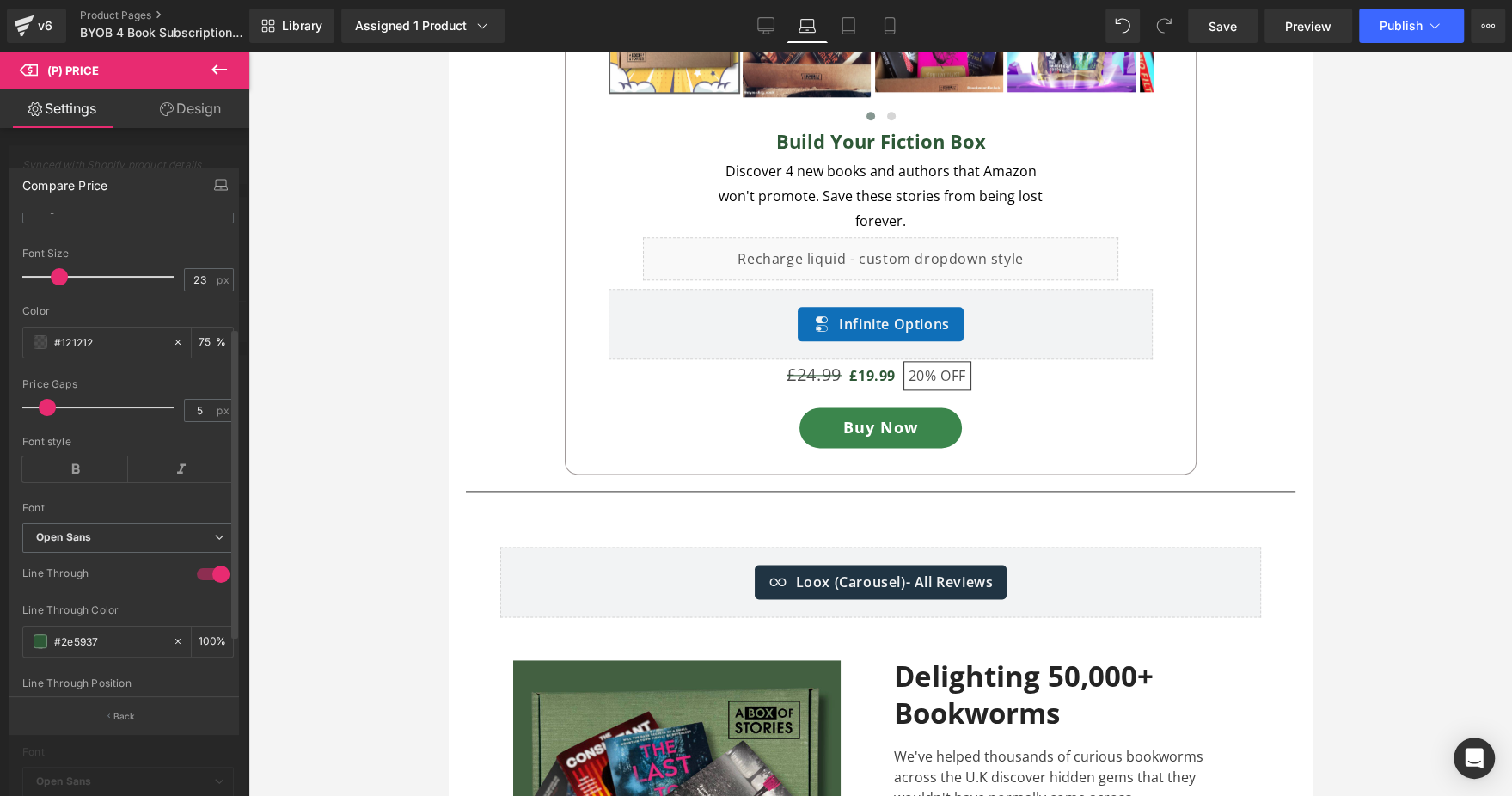
click at [59, 287] on div at bounding box center [103, 277] width 143 height 35
click at [849, 19] on icon at bounding box center [848, 26] width 17 height 17
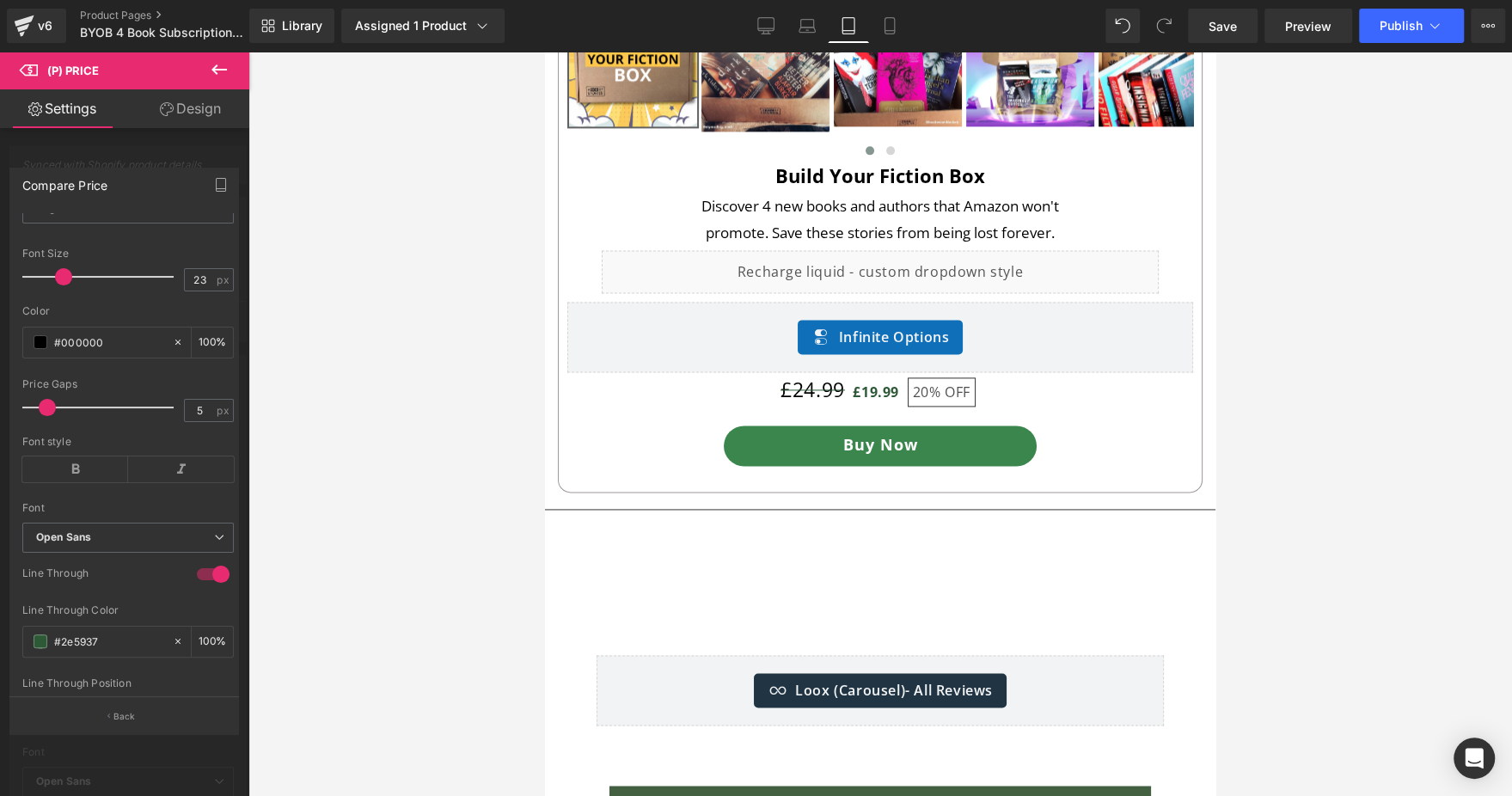
scroll to position [1729, 0]
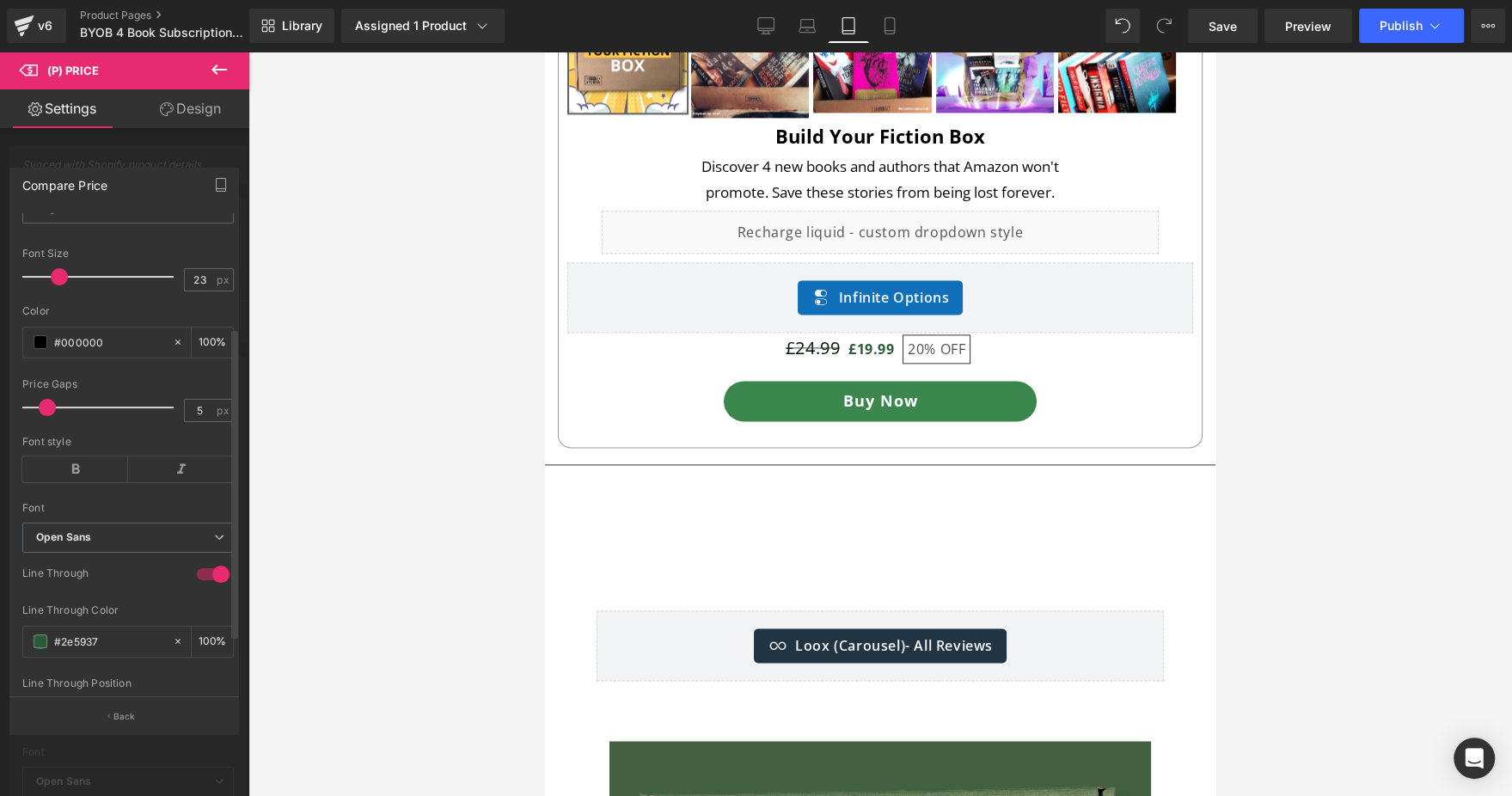
click at [54, 282] on span at bounding box center [59, 276] width 17 height 17
click at [893, 27] on icon at bounding box center [889, 27] width 9 height 16
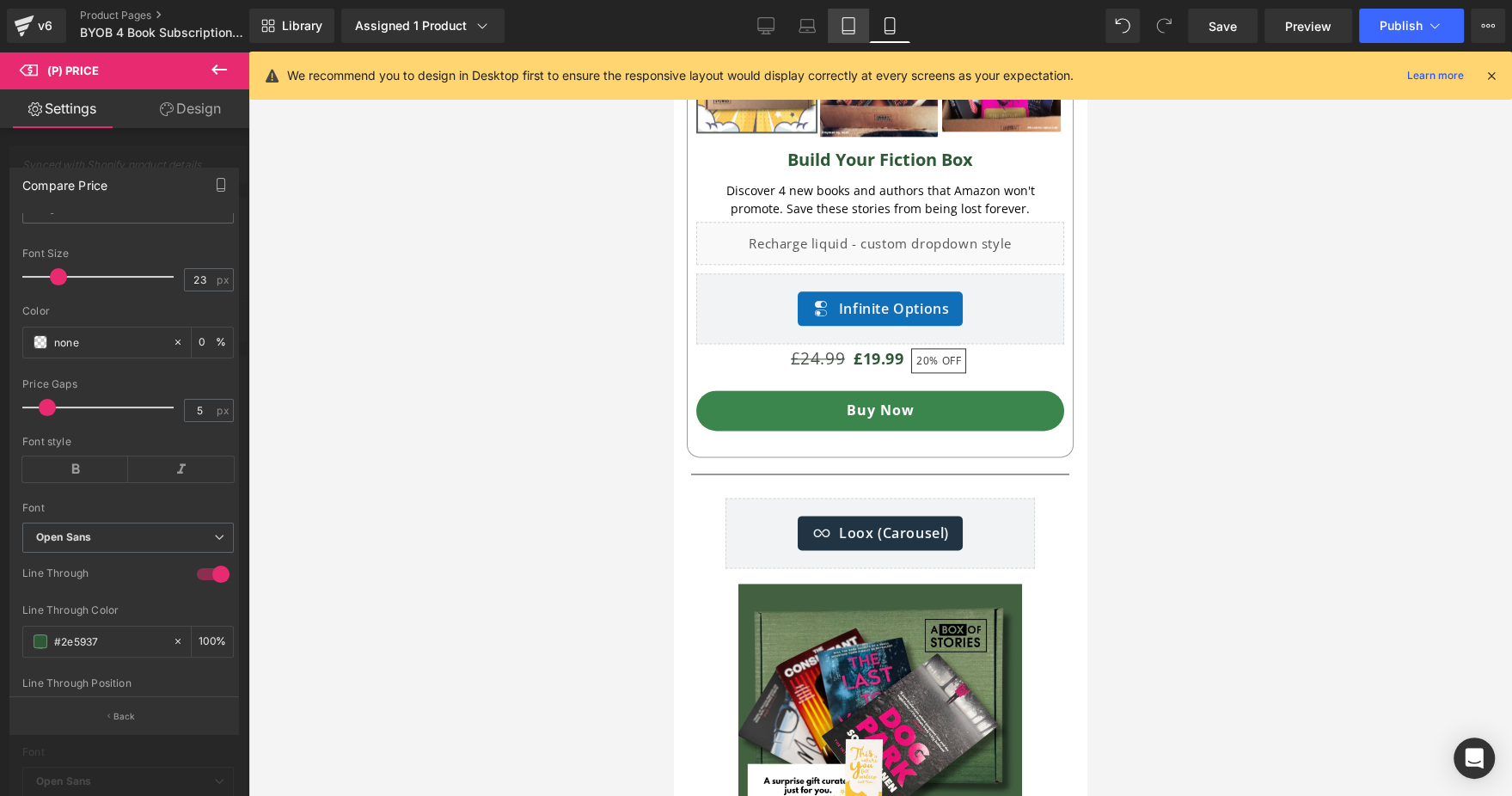
scroll to position [1607, 0]
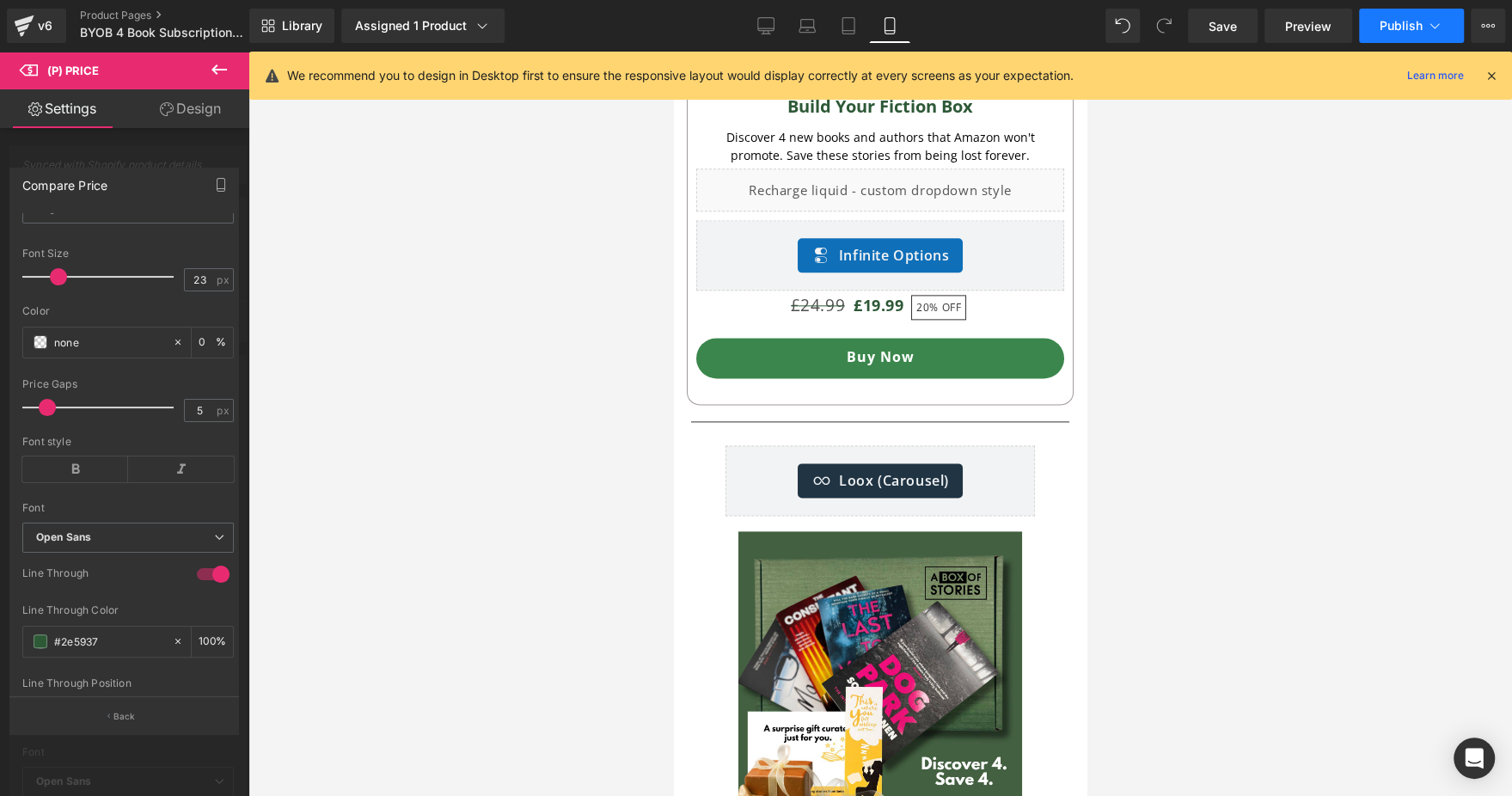
click at [1393, 19] on span "Publish" at bounding box center [1401, 26] width 43 height 14
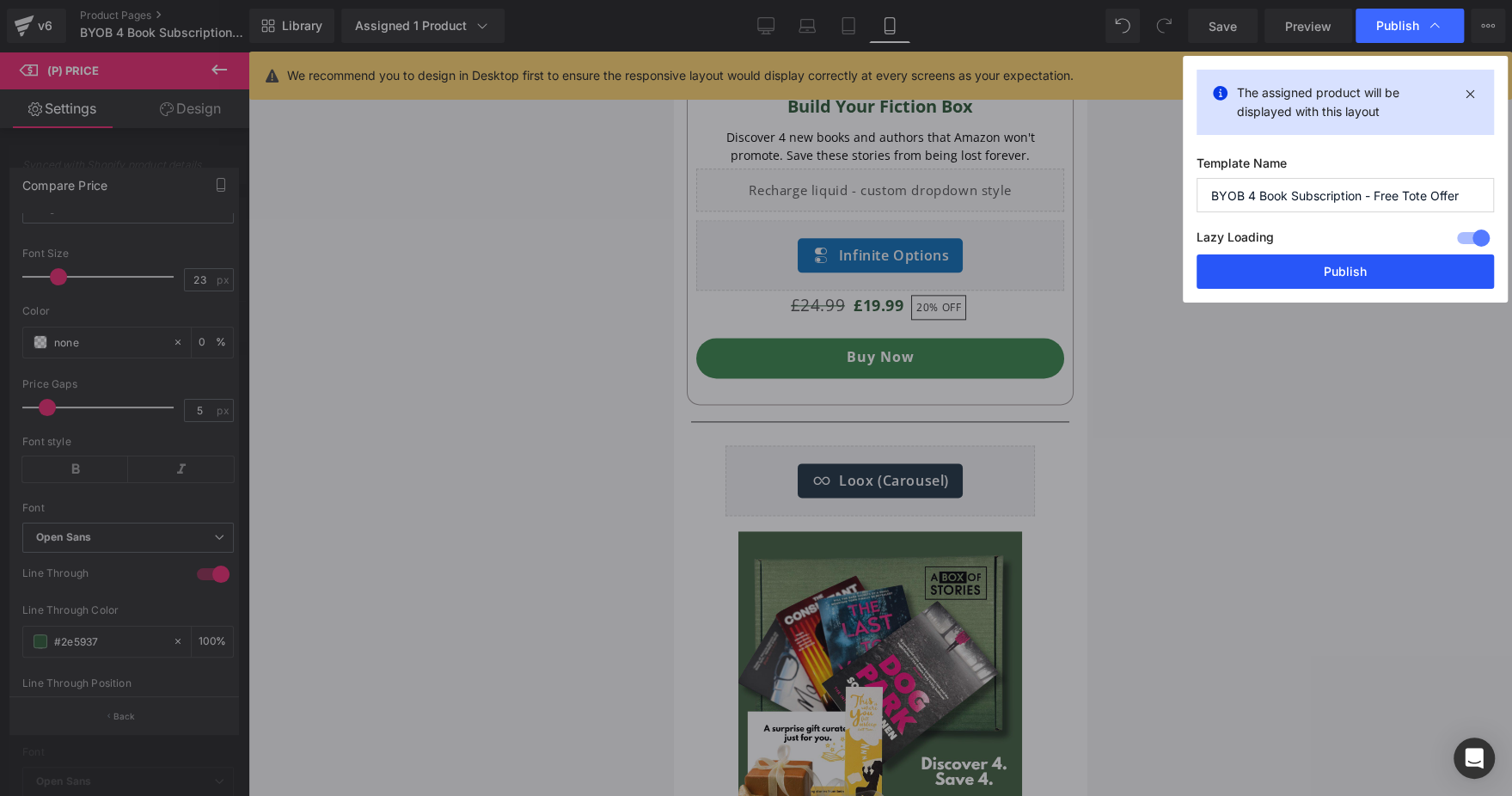
click at [1289, 273] on button "Publish" at bounding box center [1345, 272] width 297 height 35
